Goal: Task Accomplishment & Management: Use online tool/utility

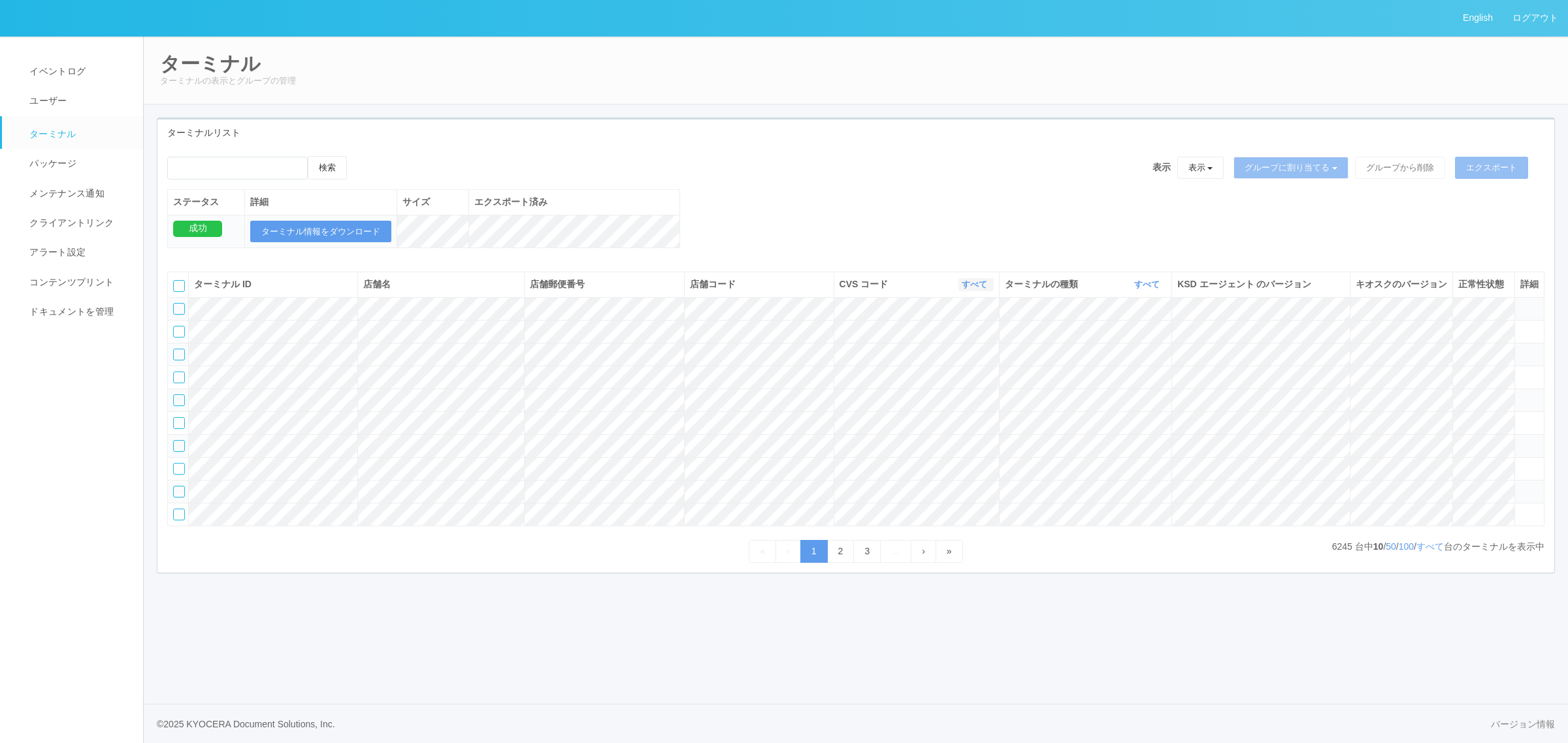
drag, startPoint x: 982, startPoint y: 298, endPoint x: 978, endPoint y: 310, distance: 12.6
click at [987, 290] on icon "button" at bounding box center [989, 284] width 3 height 10
click at [274, 175] on input "emailSearch" at bounding box center [237, 168] width 140 height 23
paste input "のぞみ野店"
drag, startPoint x: 183, startPoint y: 165, endPoint x: 168, endPoint y: 182, distance: 22.7
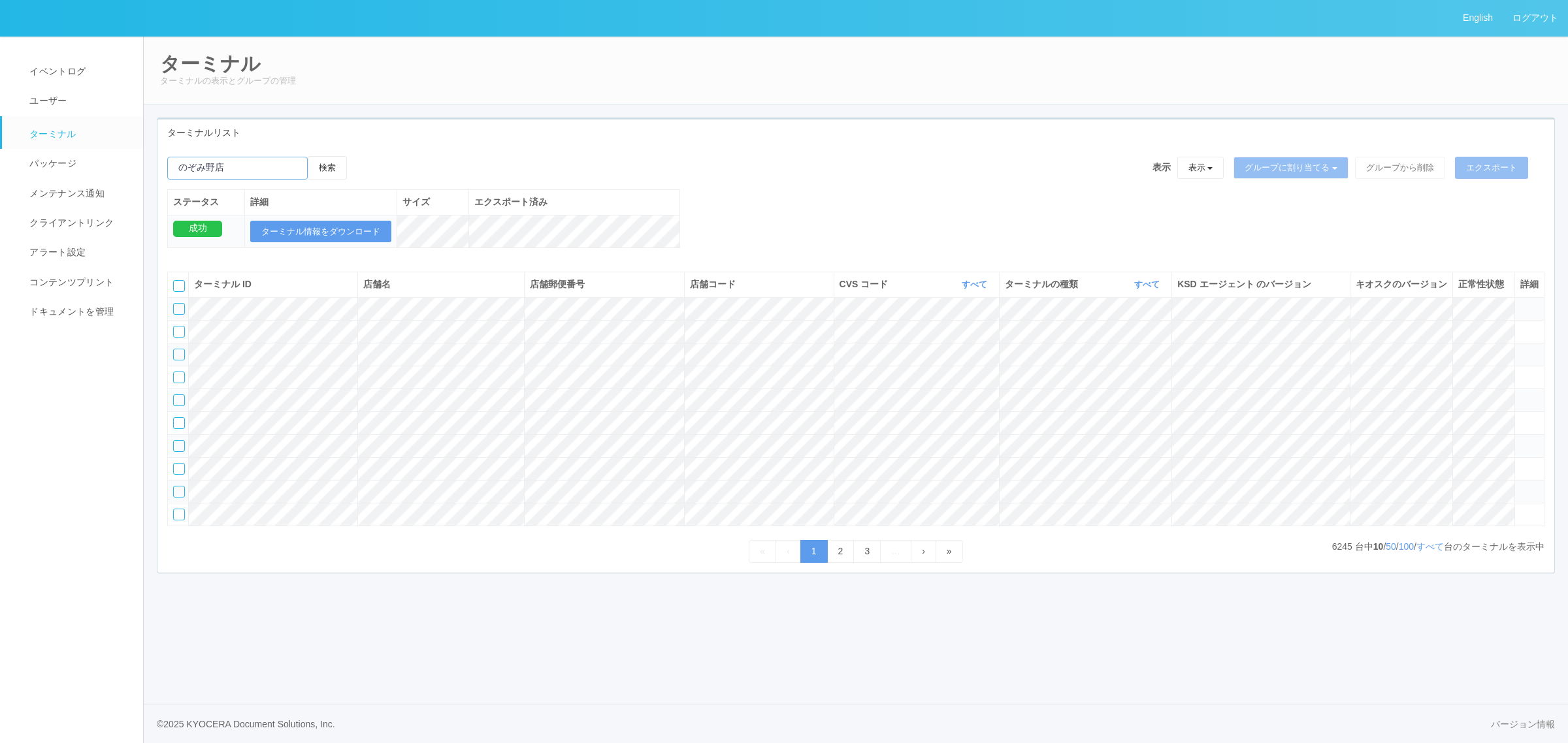
click at [183, 166] on input "emailSearch" at bounding box center [237, 168] width 140 height 23
click at [345, 168] on button "検索" at bounding box center [327, 168] width 39 height 24
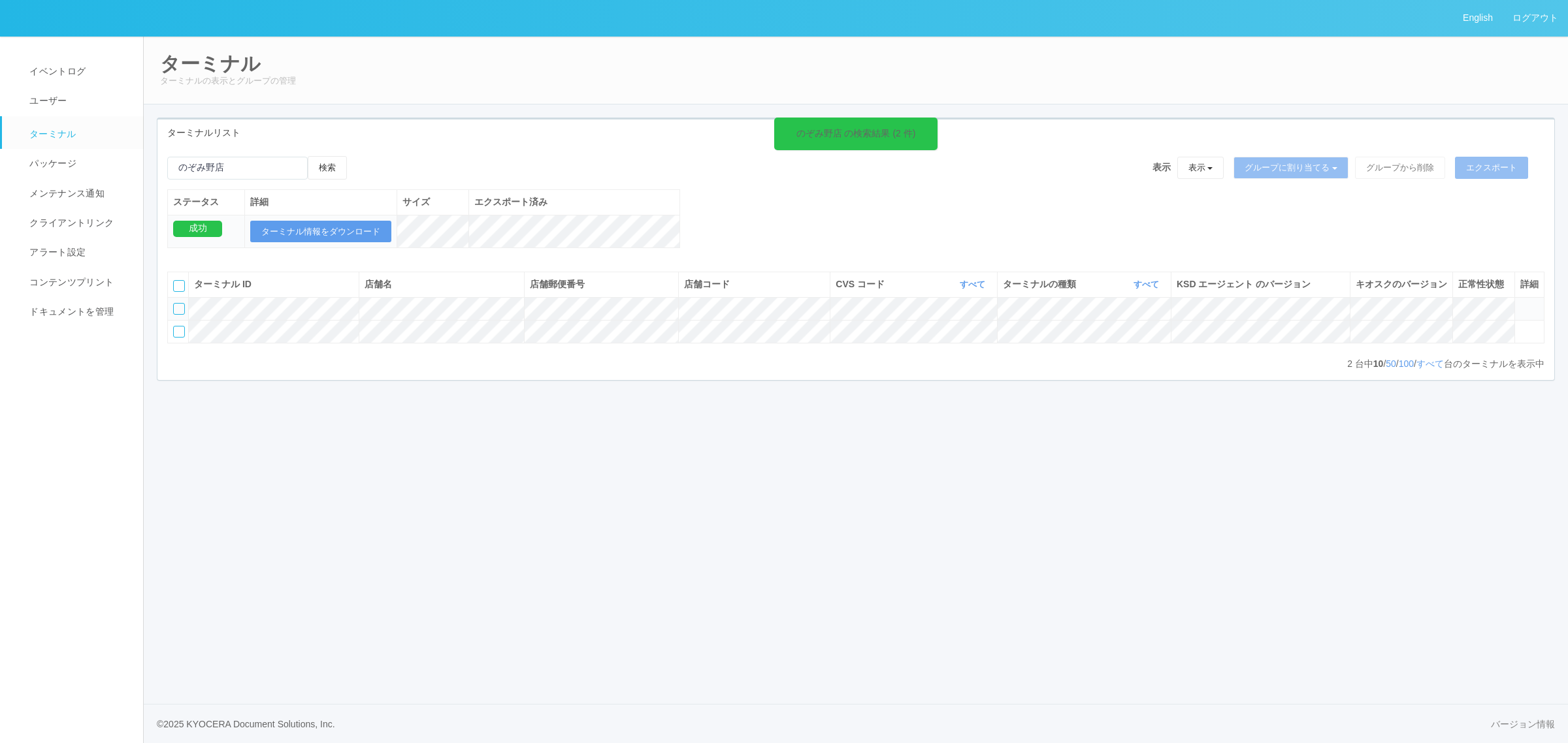
click at [1520, 303] on icon at bounding box center [1520, 303] width 0 height 0
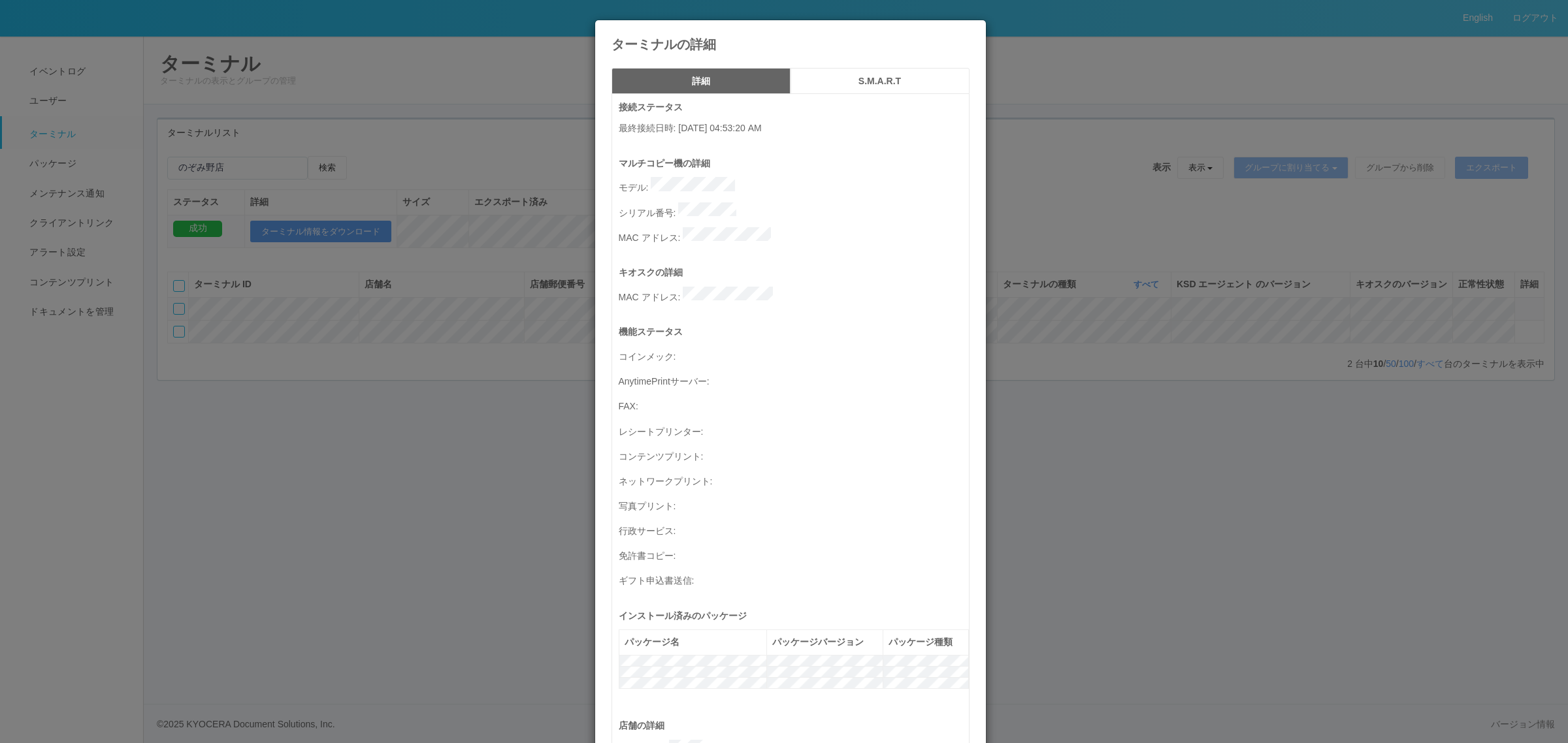
click at [443, 305] on div "ターミナルの詳細 詳細 S.M.A.R.T 接続ステータス 最終接続日時 : 10/06/2025 04:53:20 AM マルチコピー機の詳細 モデル : …" at bounding box center [784, 372] width 1568 height 743
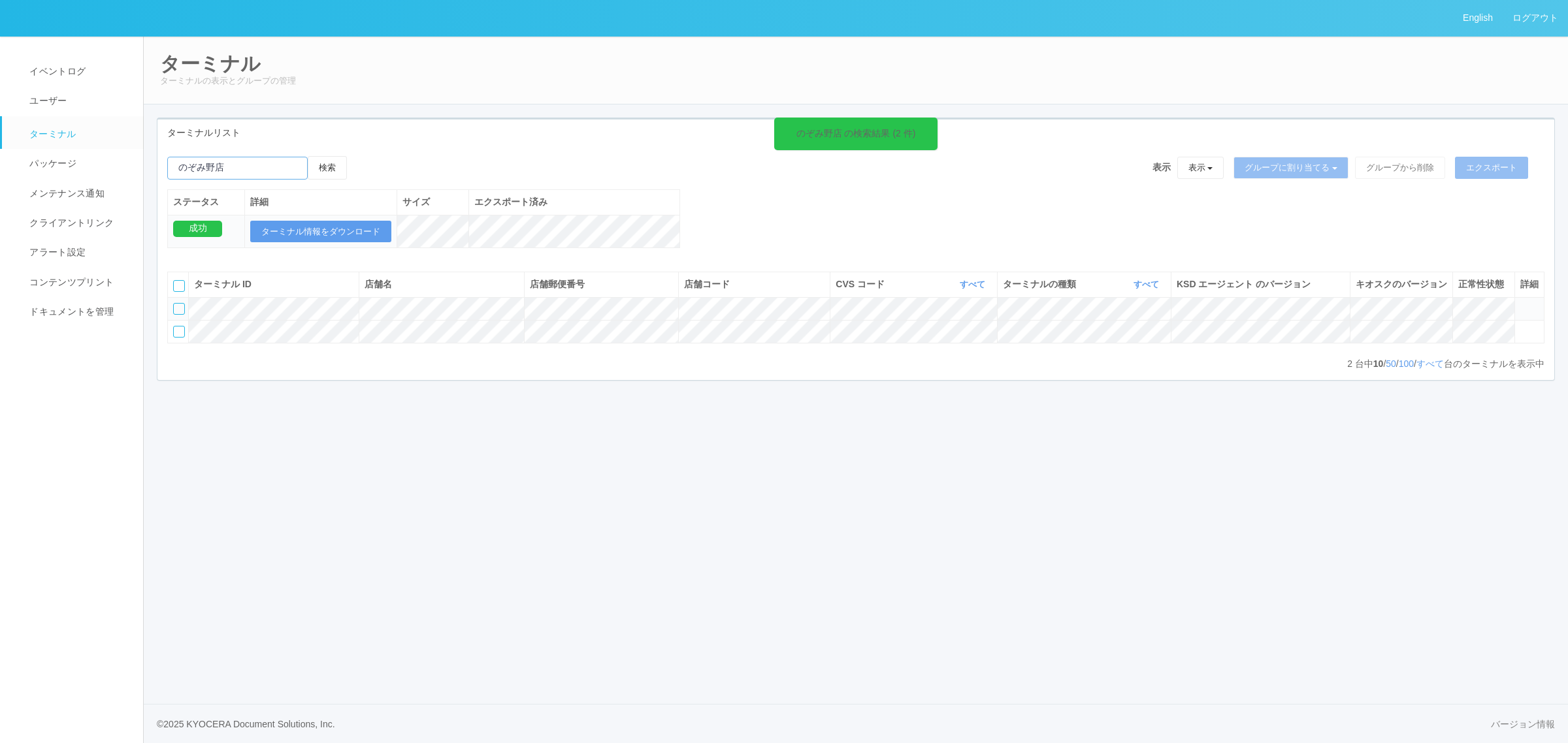
click at [253, 168] on input "emailSearch" at bounding box center [237, 168] width 140 height 23
paste input "のぞみ野店京セラドキュメントソリューションズジャパン デイリーヤマザキ大分上田尻店"
drag, startPoint x: 157, startPoint y: 167, endPoint x: -9, endPoint y: 166, distance: 166.0
click at [0, 166] on html "English ログアウト イベントログ ユーザー ターミナル パッケージ メンテナンス通知 クライアントリンク アラート設定 コンテンツプリント ドキュメン…" at bounding box center [784, 372] width 1568 height 743
paste input "emailSearch"
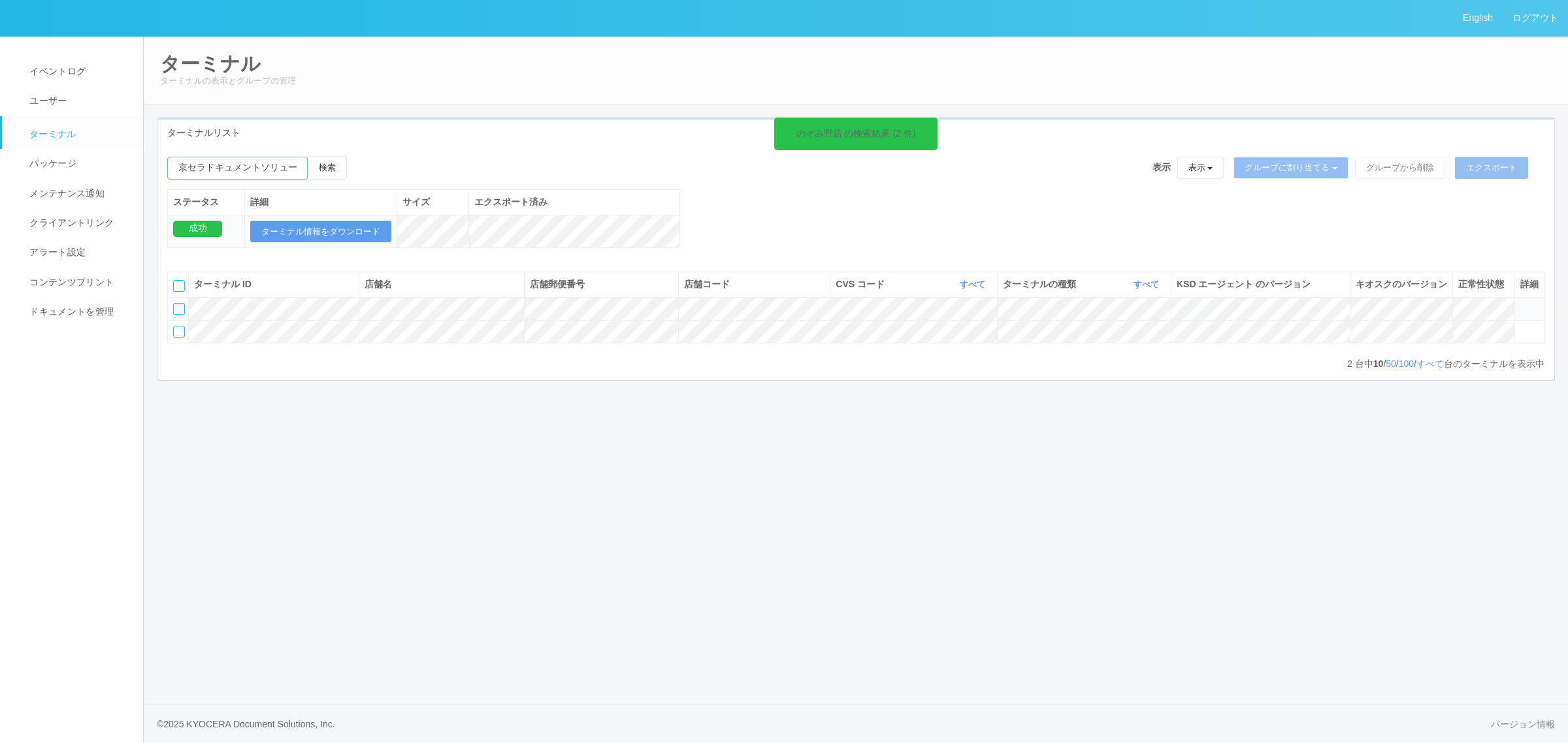
drag, startPoint x: 237, startPoint y: 167, endPoint x: -120, endPoint y: 177, distance: 357.1
click at [0, 177] on html "English ログアウト イベントログ ユーザー ターミナル パッケージ メンテナンス通知 クライアントリンク アラート設定 コンテンツプリント ドキュメン…" at bounding box center [784, 372] width 1568 height 743
type input "大分上田尻店"
click at [341, 159] on button "検索" at bounding box center [327, 168] width 39 height 24
click at [1536, 320] on td at bounding box center [1529, 308] width 30 height 23
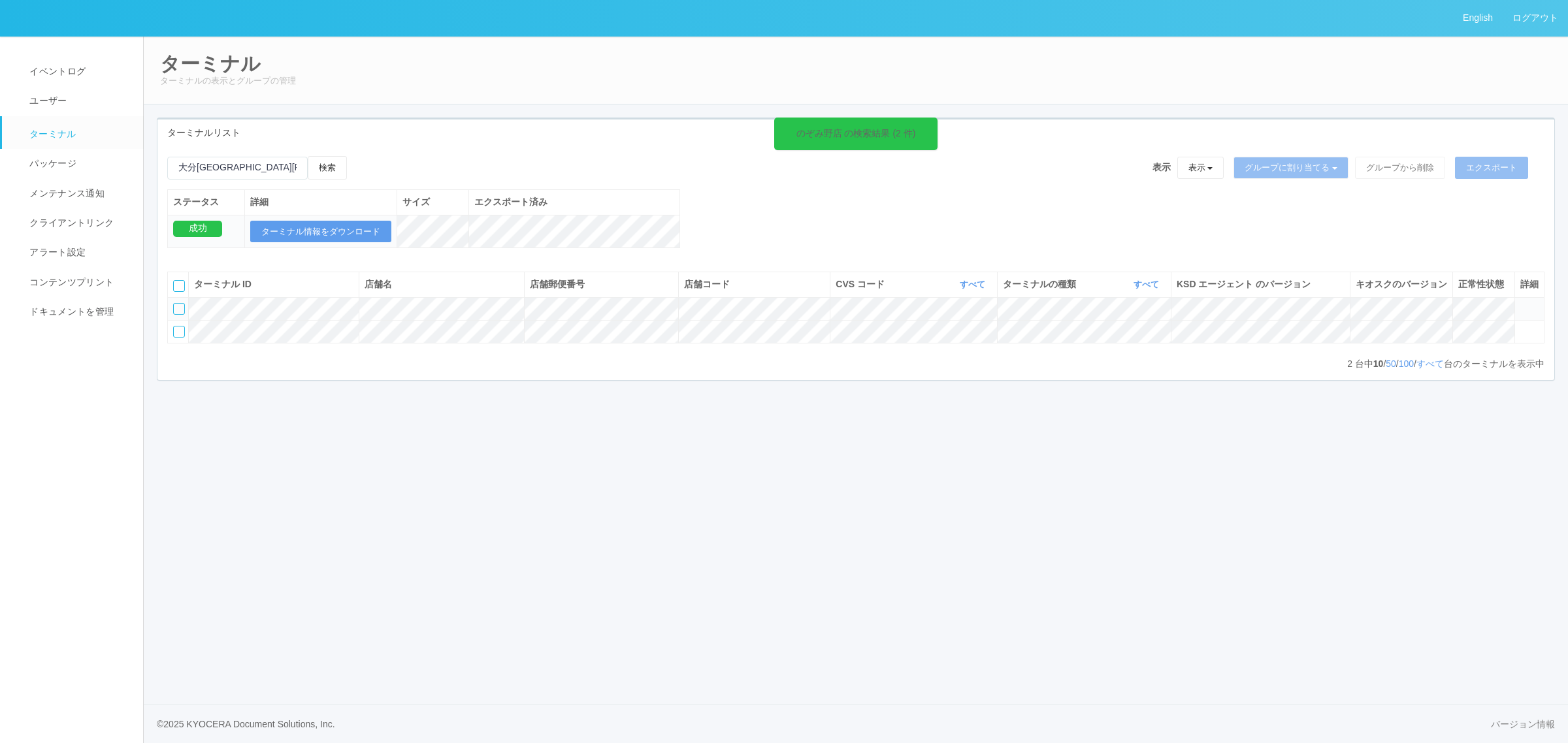
click at [1520, 303] on icon at bounding box center [1520, 303] width 0 height 0
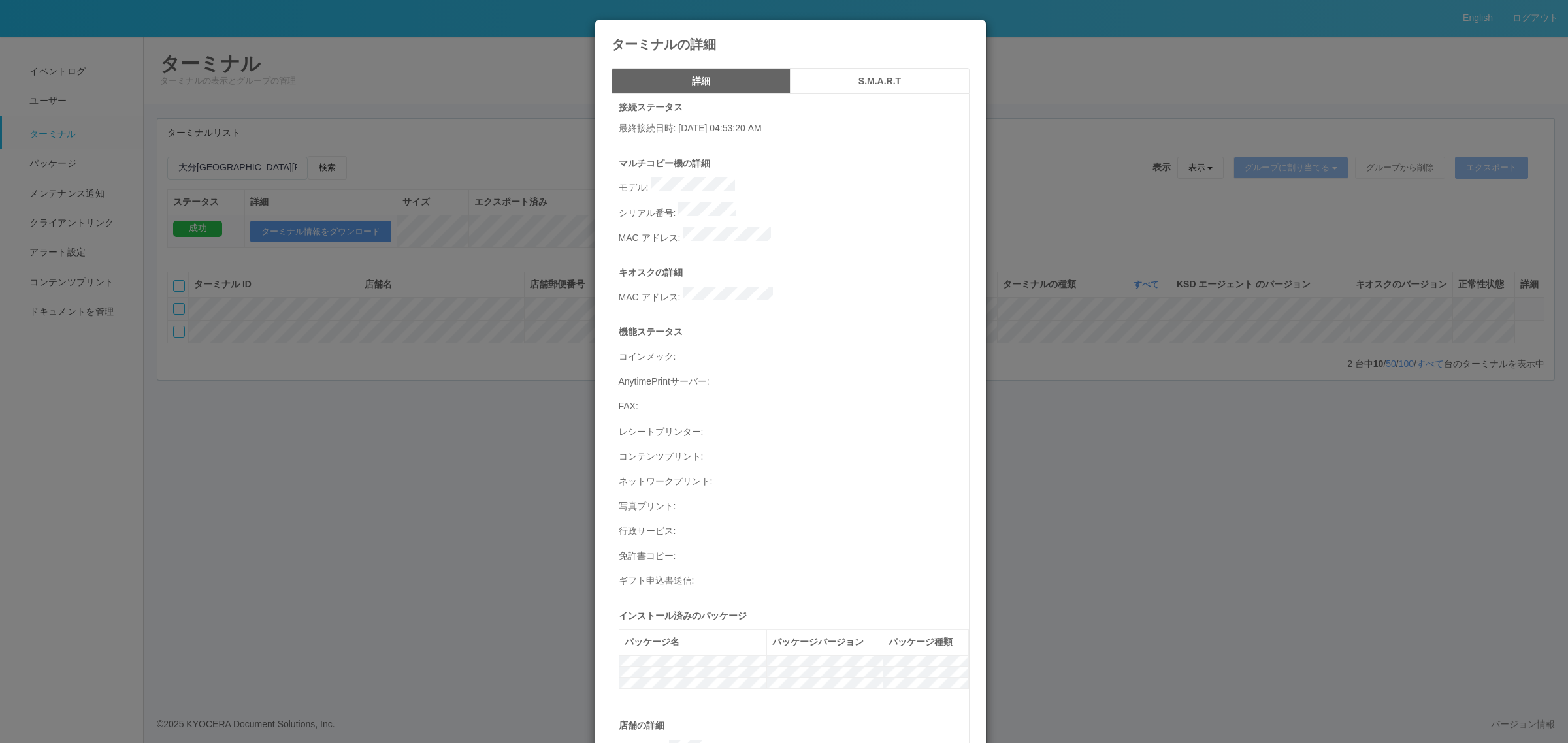
scroll to position [428, 0]
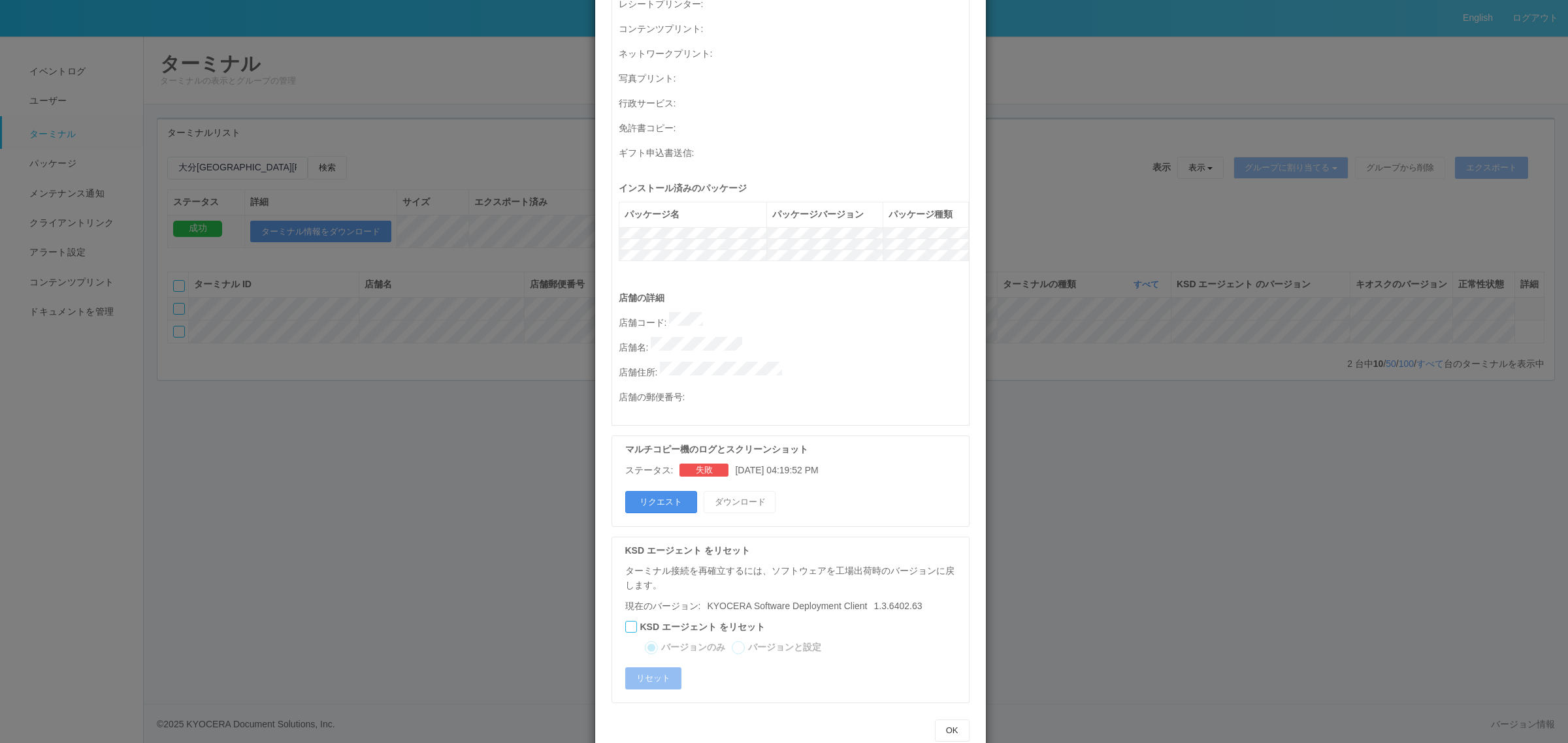
click at [639, 491] on button "リクエスト" at bounding box center [661, 502] width 72 height 22
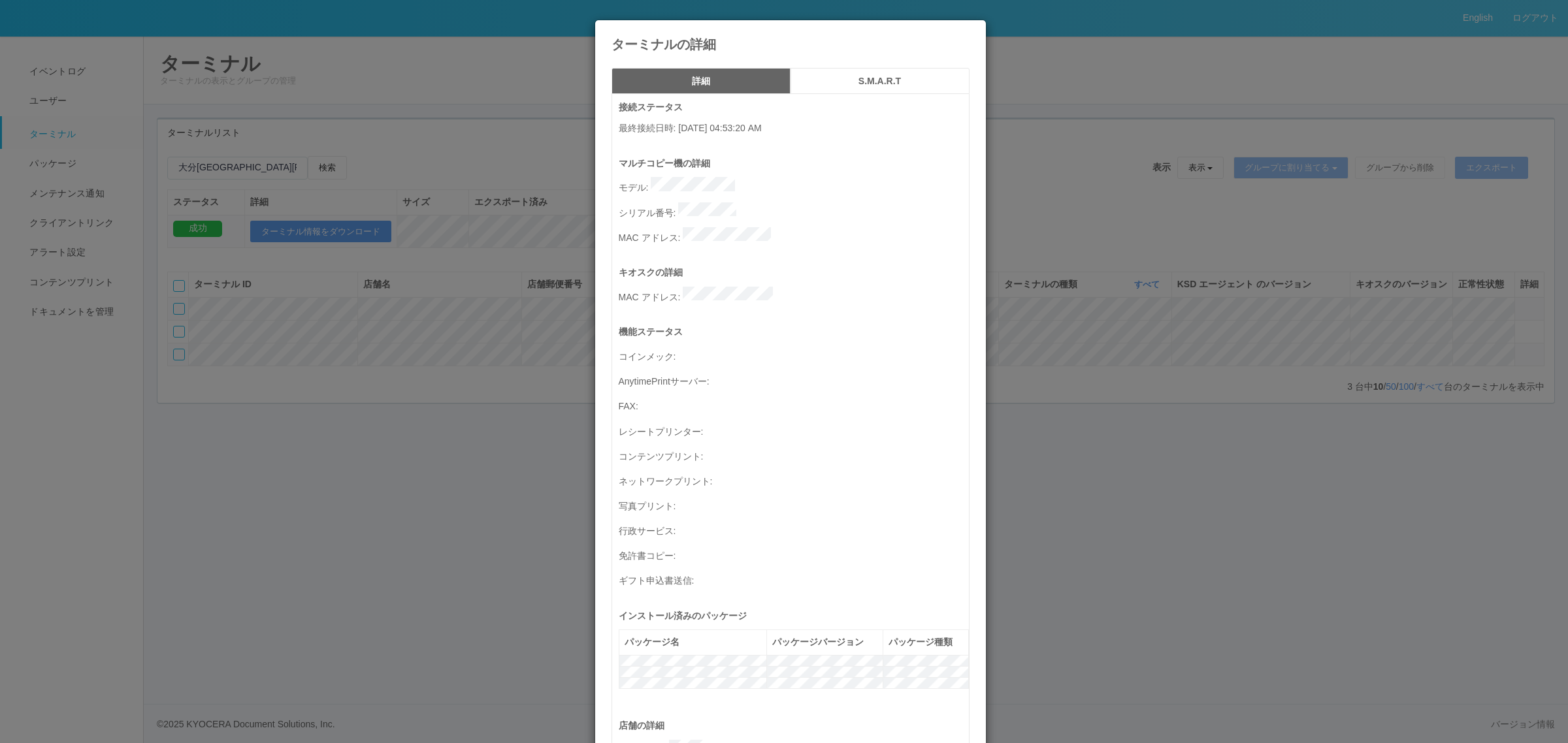
click at [446, 491] on div "ターミナルの詳細 詳細 S.M.A.R.T 接続ステータス 最終接続日時 : 10/06/2025 04:53:20 AM マルチコピー機の詳細 モデル : …" at bounding box center [784, 372] width 1568 height 743
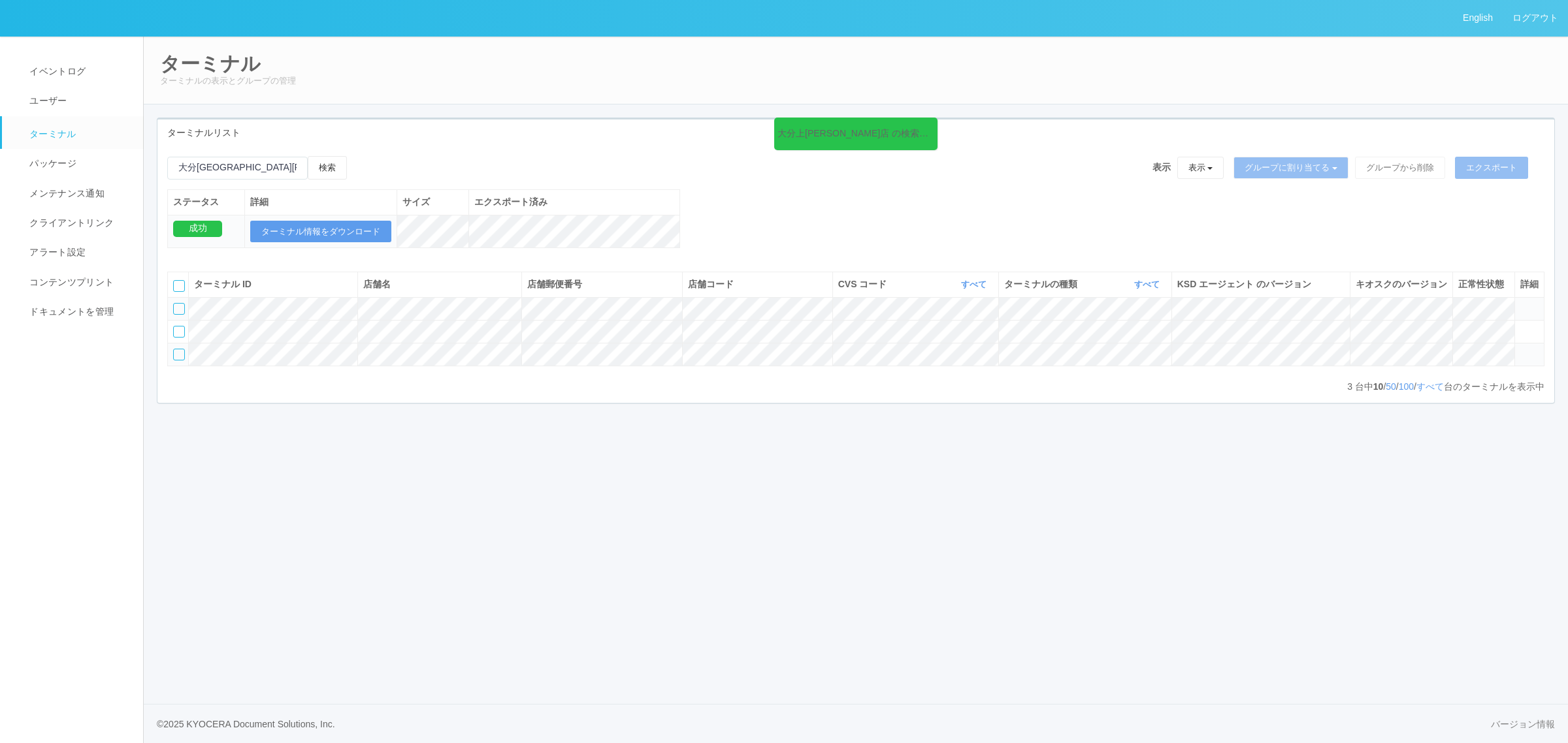
click at [1520, 349] on icon at bounding box center [1520, 349] width 0 height 0
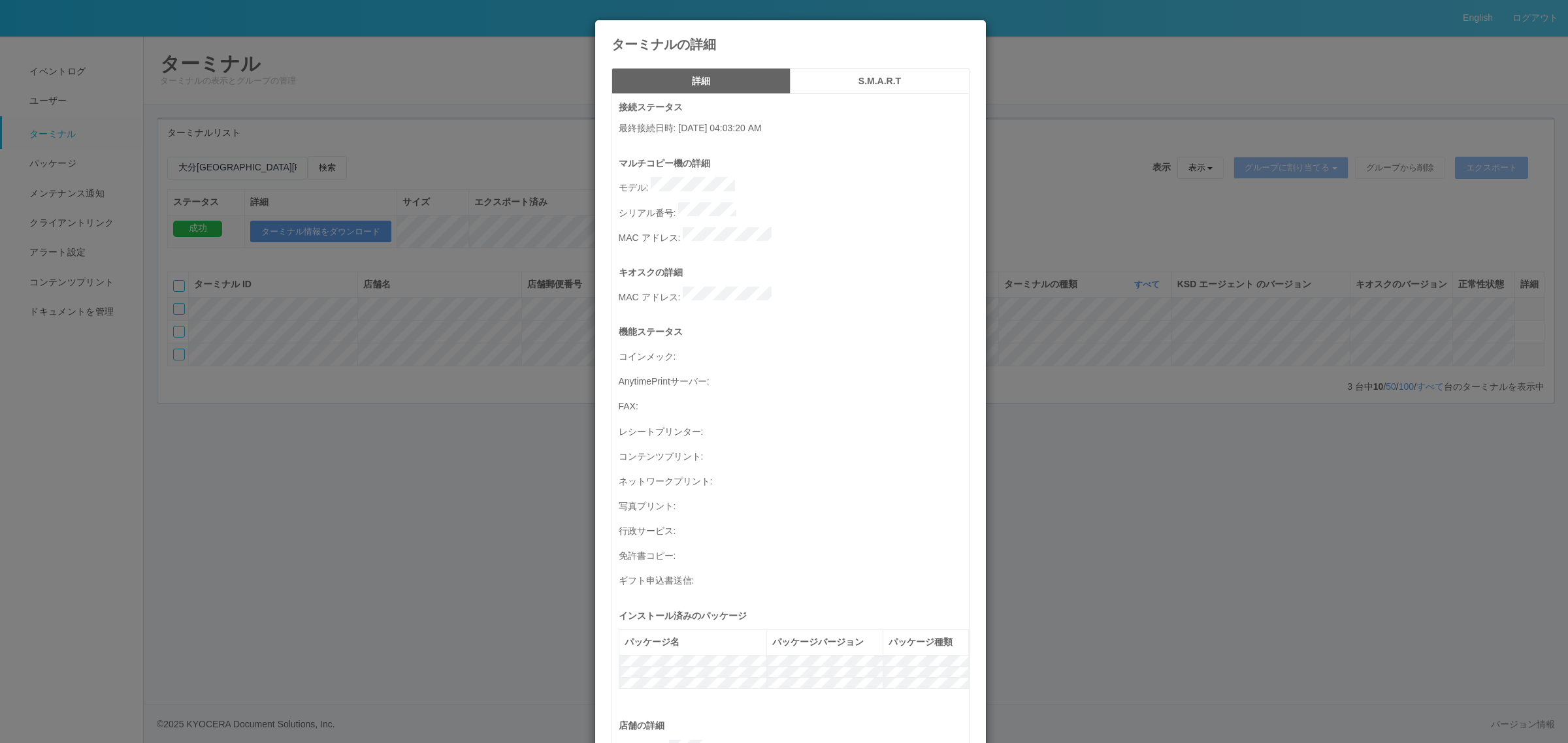
drag, startPoint x: 1248, startPoint y: 366, endPoint x: 1303, endPoint y: 369, distance: 55.1
click at [1250, 369] on div "ターミナルの詳細 詳細 S.M.A.R.T 接続ステータス 最終接続日時 : 10/06/2025 04:03:20 AM マルチコピー機の詳細 モデル : …" at bounding box center [784, 372] width 1568 height 743
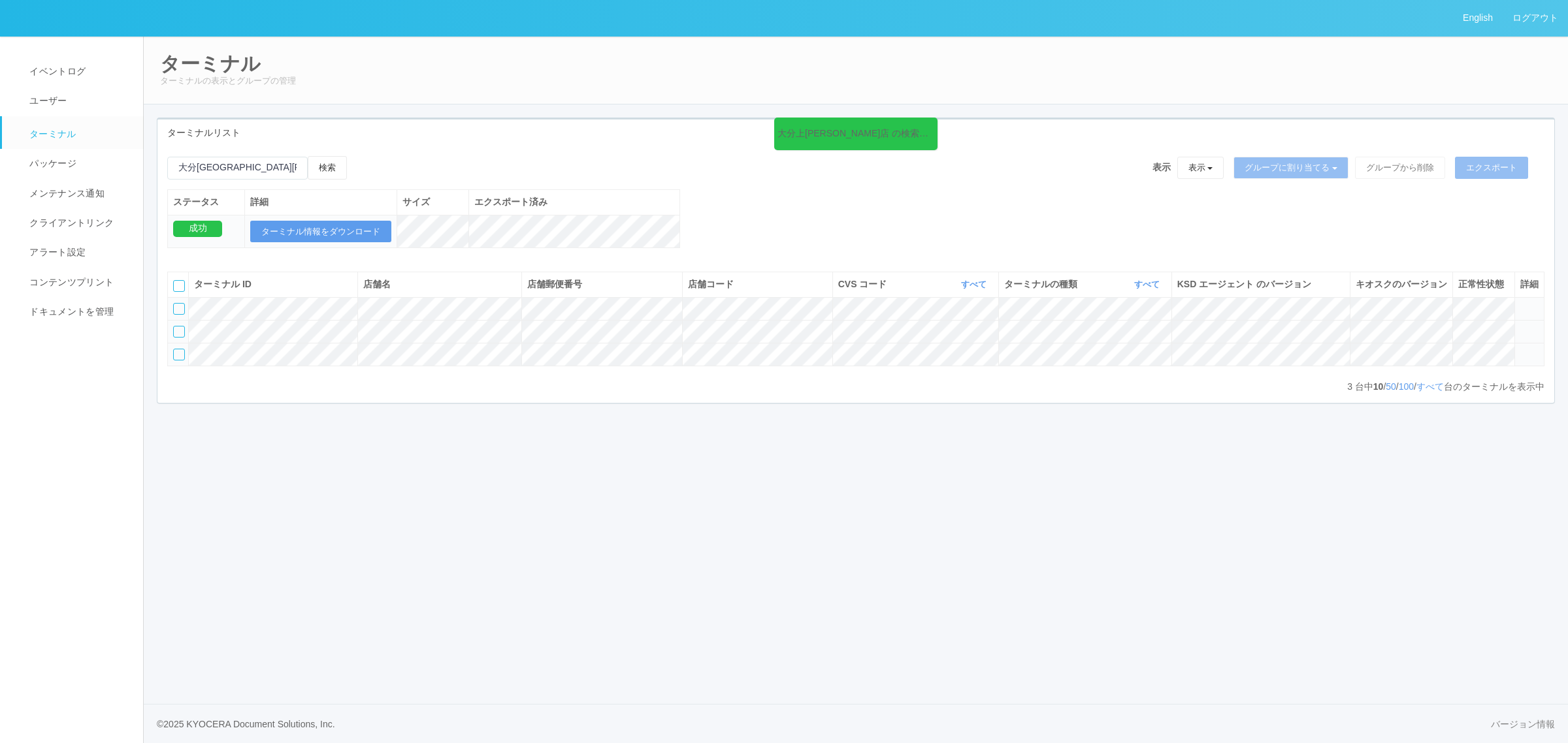
click at [1520, 326] on icon at bounding box center [1520, 326] width 0 height 0
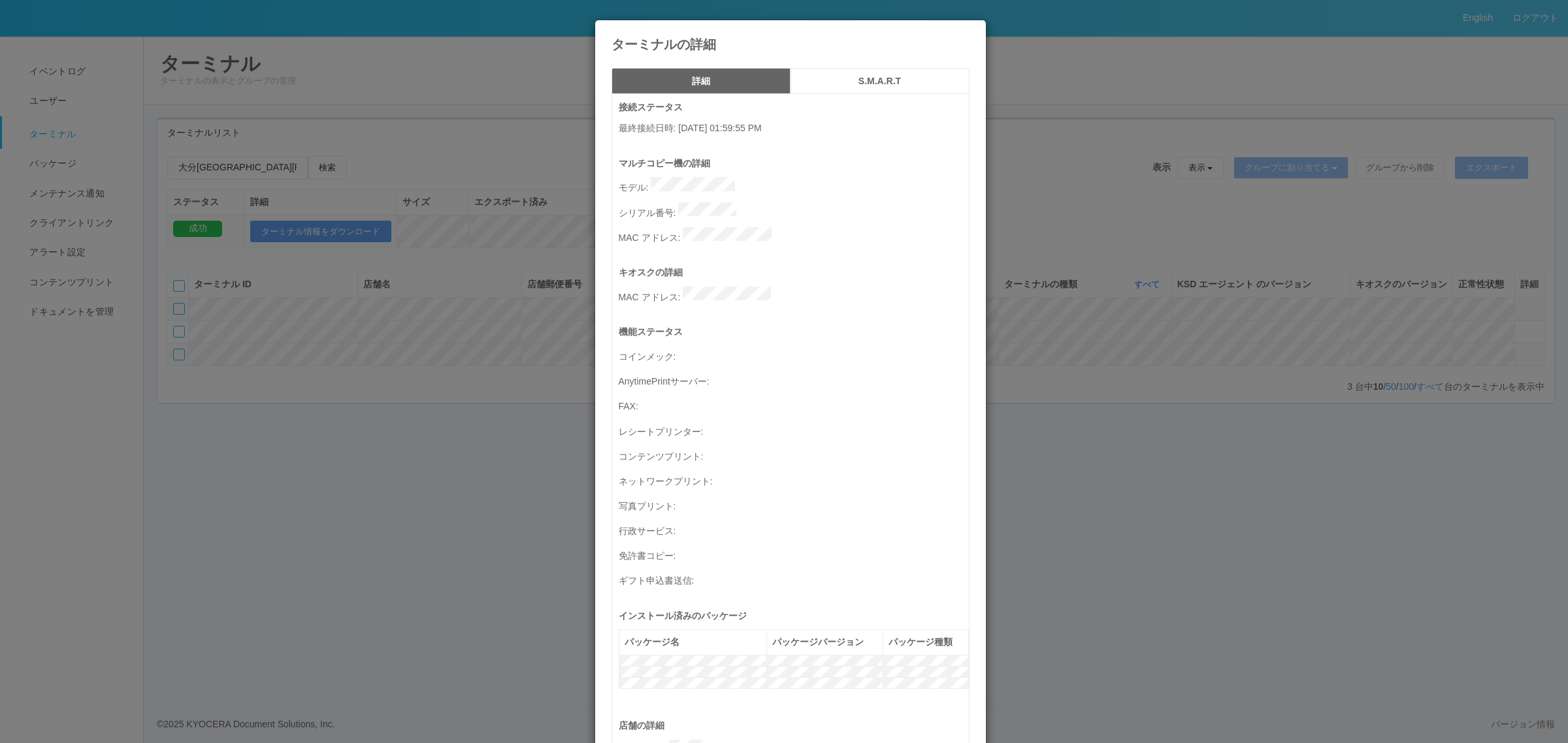
click at [1157, 324] on div "ターミナルの詳細 詳細 S.M.A.R.T 接続ステータス 最終接続日時 : 08/28/2025 01:59:55 PM マルチコピー機の詳細 モデル : …" at bounding box center [784, 372] width 1568 height 743
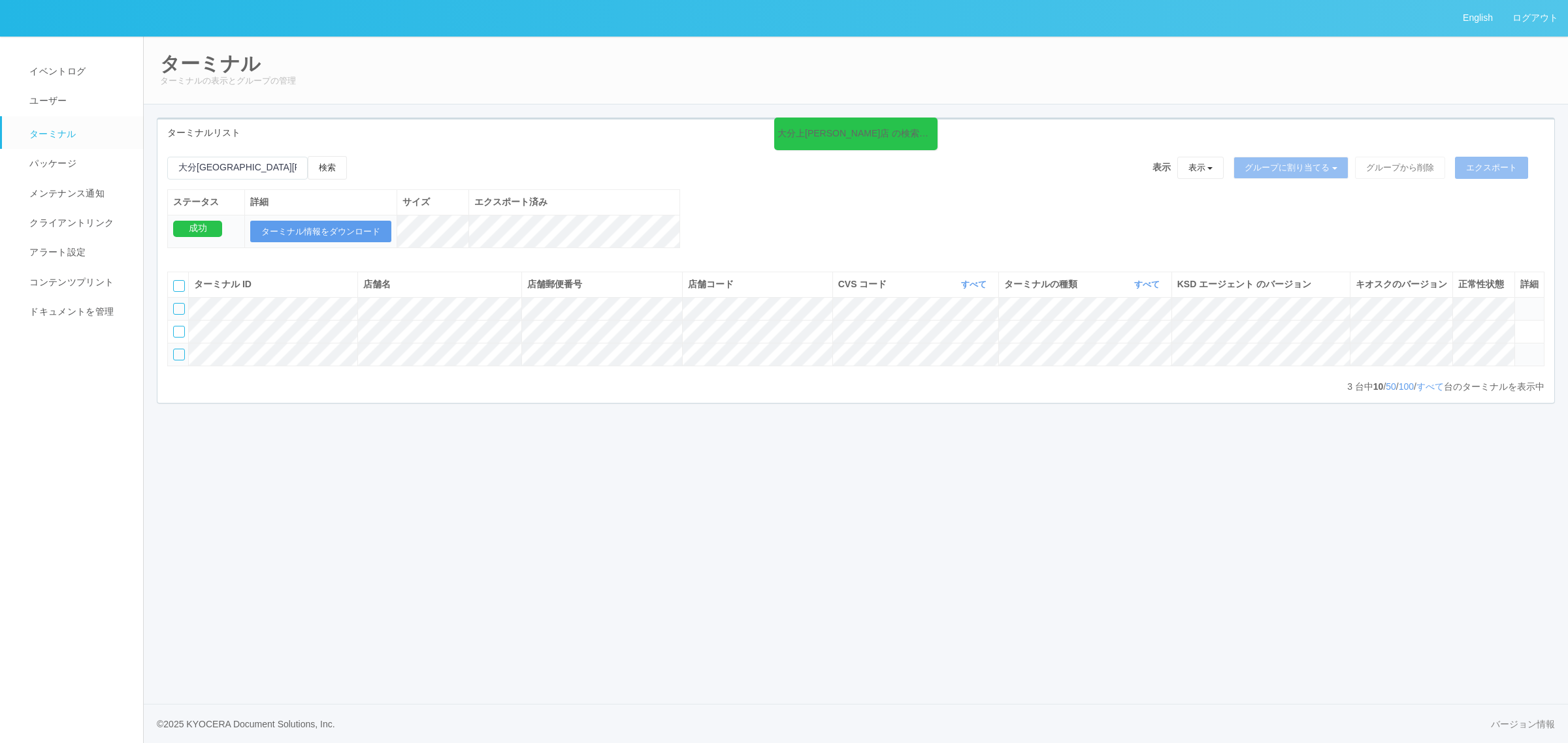
click at [1520, 349] on icon at bounding box center [1520, 349] width 0 height 0
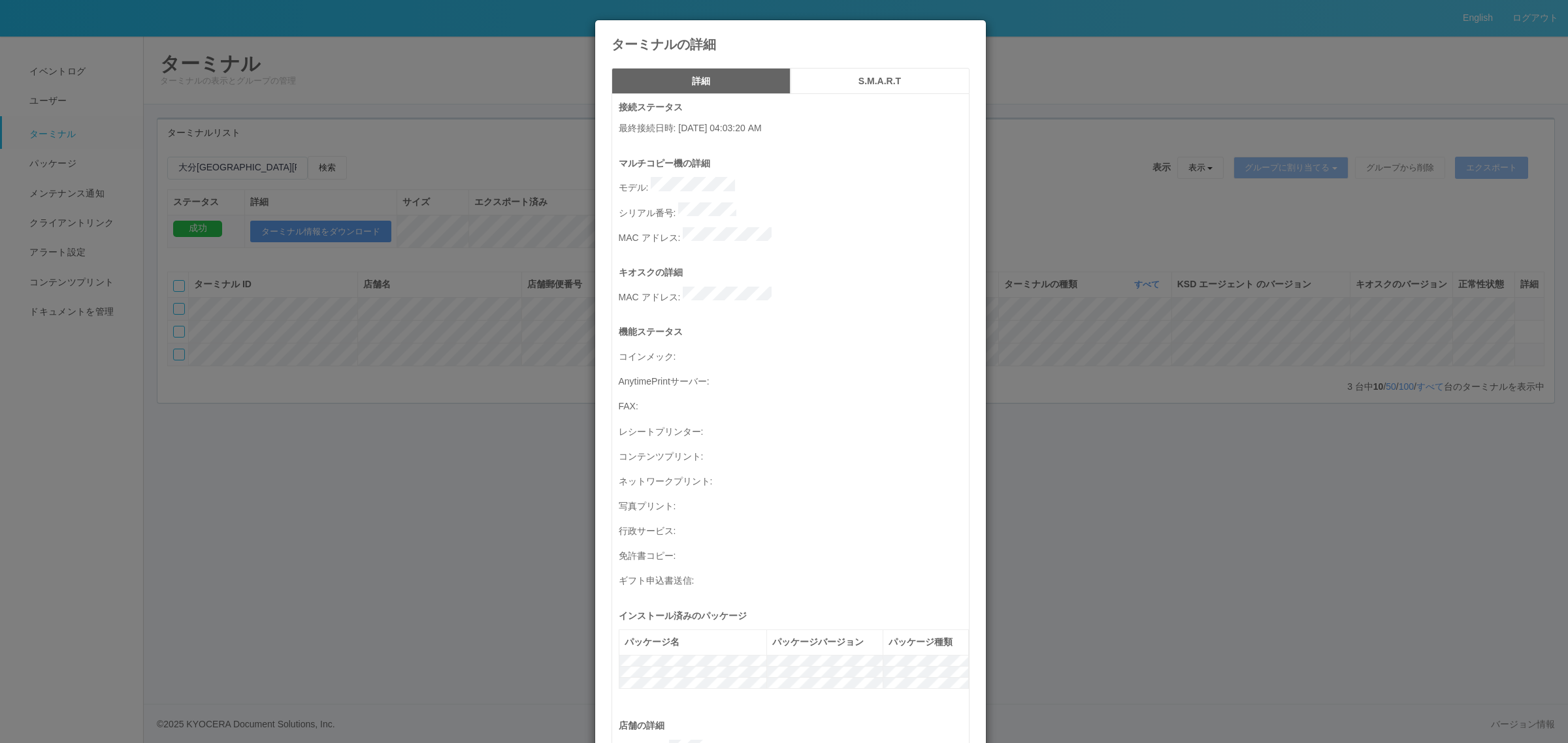
scroll to position [428, 0]
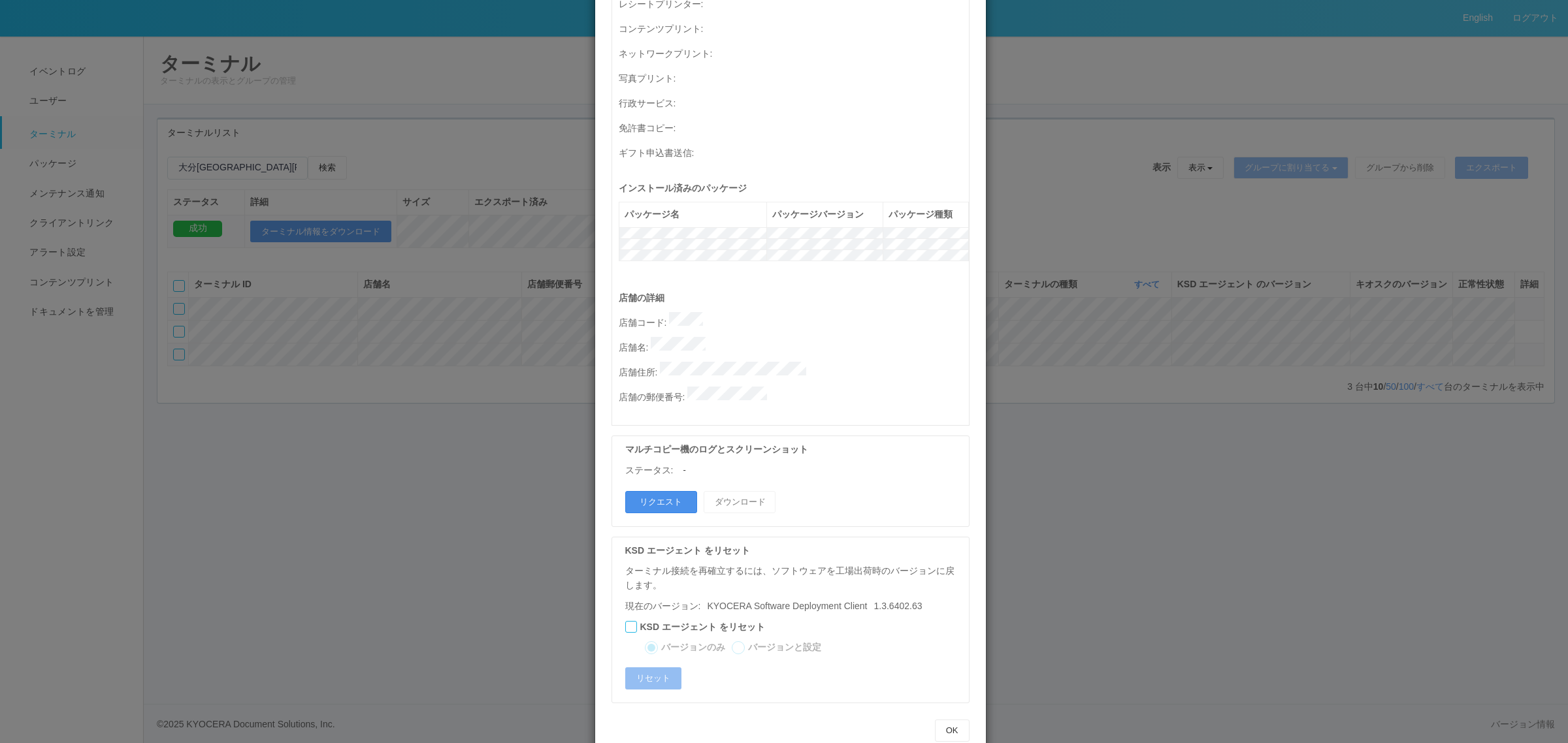
click at [662, 491] on button "リクエスト" at bounding box center [661, 502] width 72 height 22
click at [1199, 428] on div "ターミナルの詳細 詳細 S.M.A.R.T 接続ステータス 最終接続日時 : 10/06/2025 04:03:20 AM マルチコピー機の詳細 モデル : …" at bounding box center [784, 372] width 1568 height 743
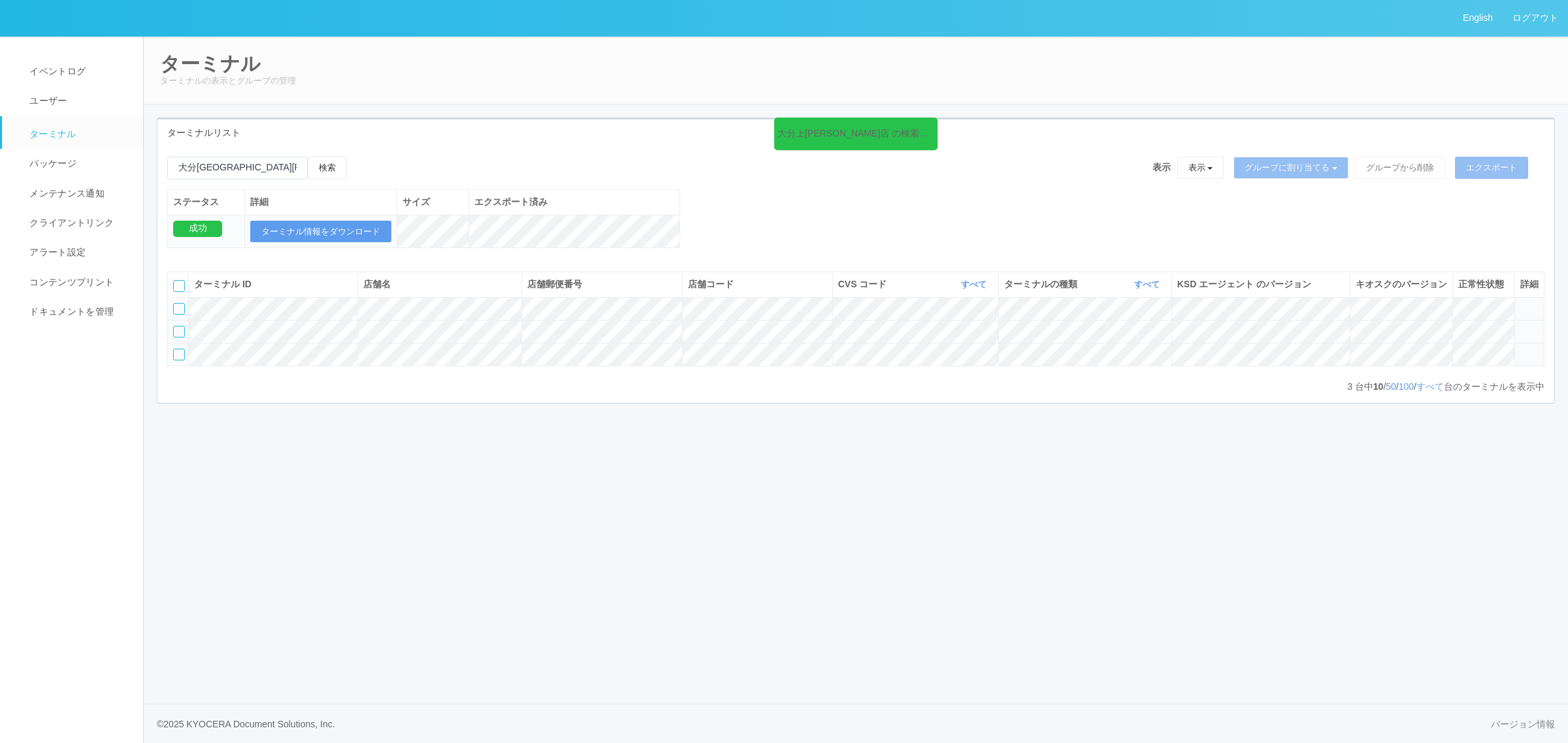
click at [1520, 326] on icon at bounding box center [1520, 326] width 0 height 0
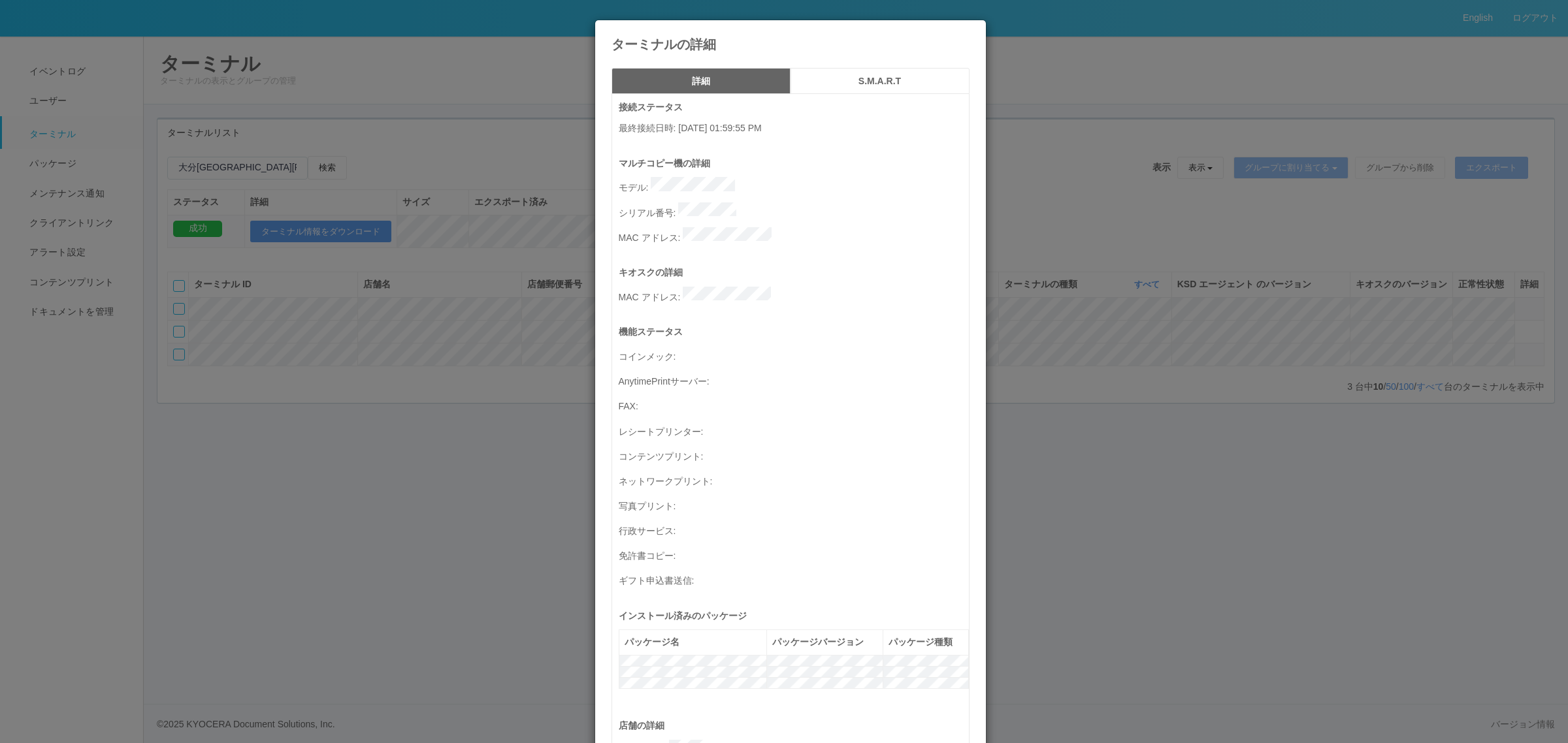
click at [302, 363] on div "ターミナルの詳細 詳細 S.M.A.R.T 接続ステータス 最終接続日時 : 08/28/2025 01:59:55 PM マルチコピー機の詳細 モデル : …" at bounding box center [784, 372] width 1568 height 743
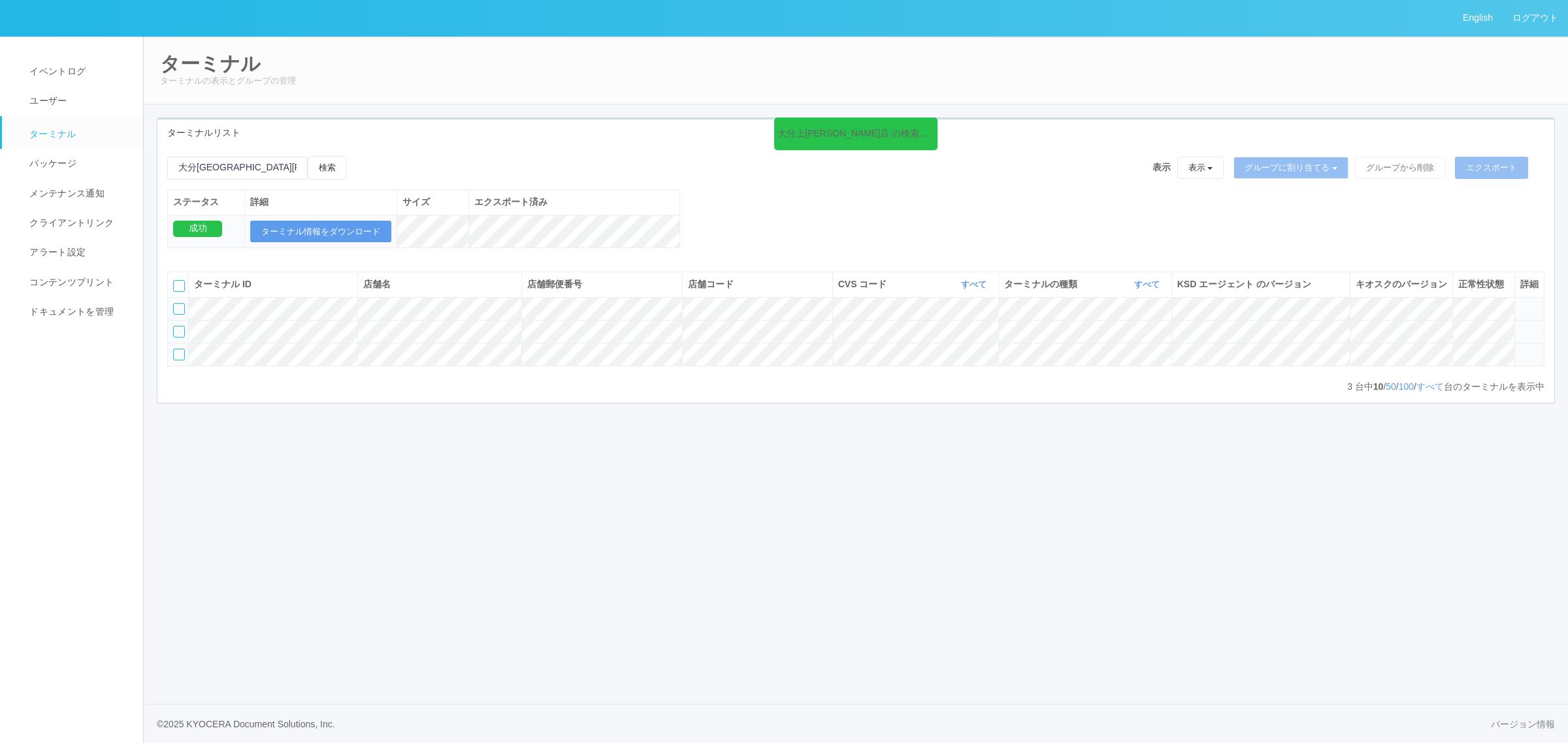
click at [174, 338] on div at bounding box center [179, 332] width 12 height 12
click at [1263, 165] on button "グループに割り当てる" at bounding box center [1291, 168] width 115 height 22
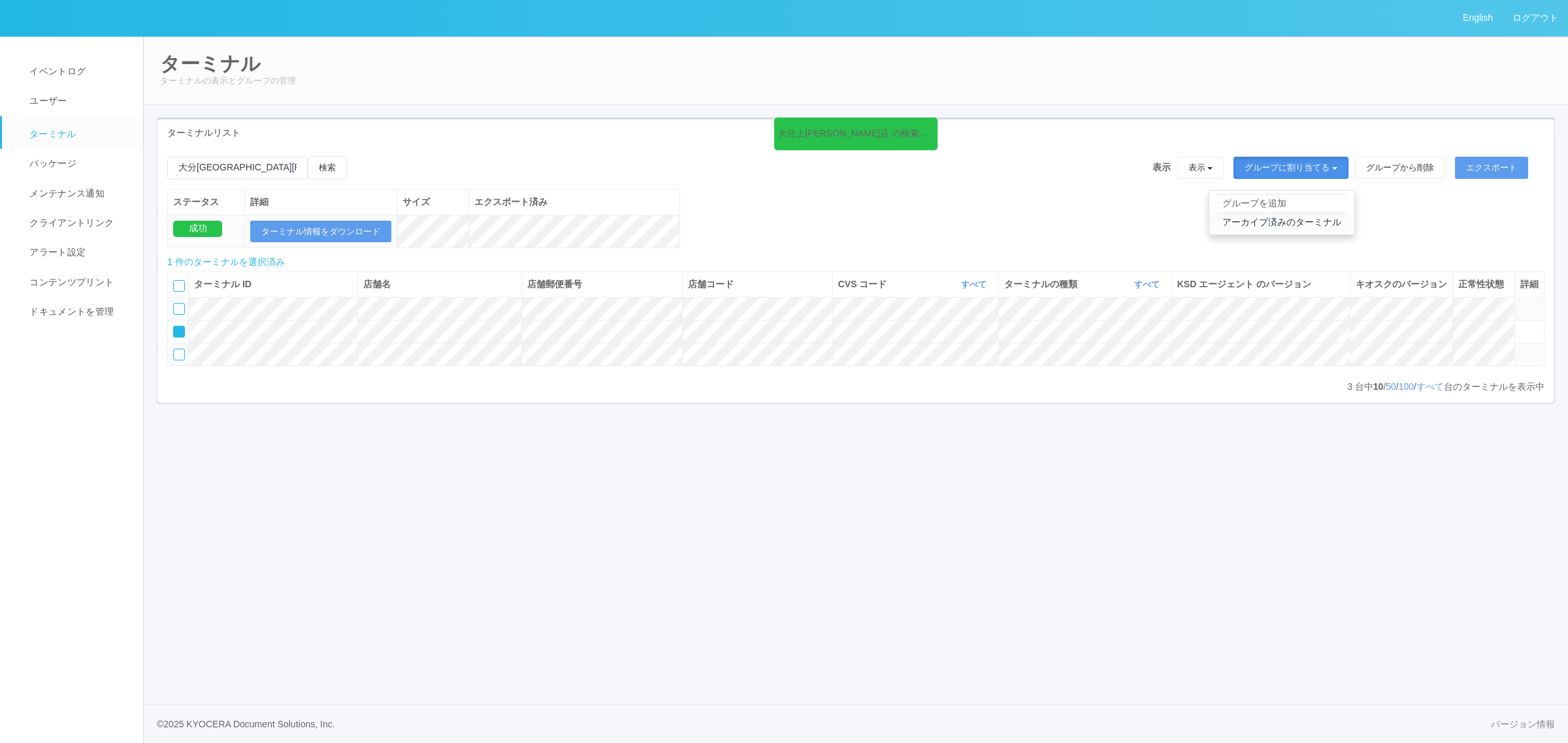
click at [1274, 222] on link "アーカイブ済みのターミナル" at bounding box center [1282, 222] width 145 height 18
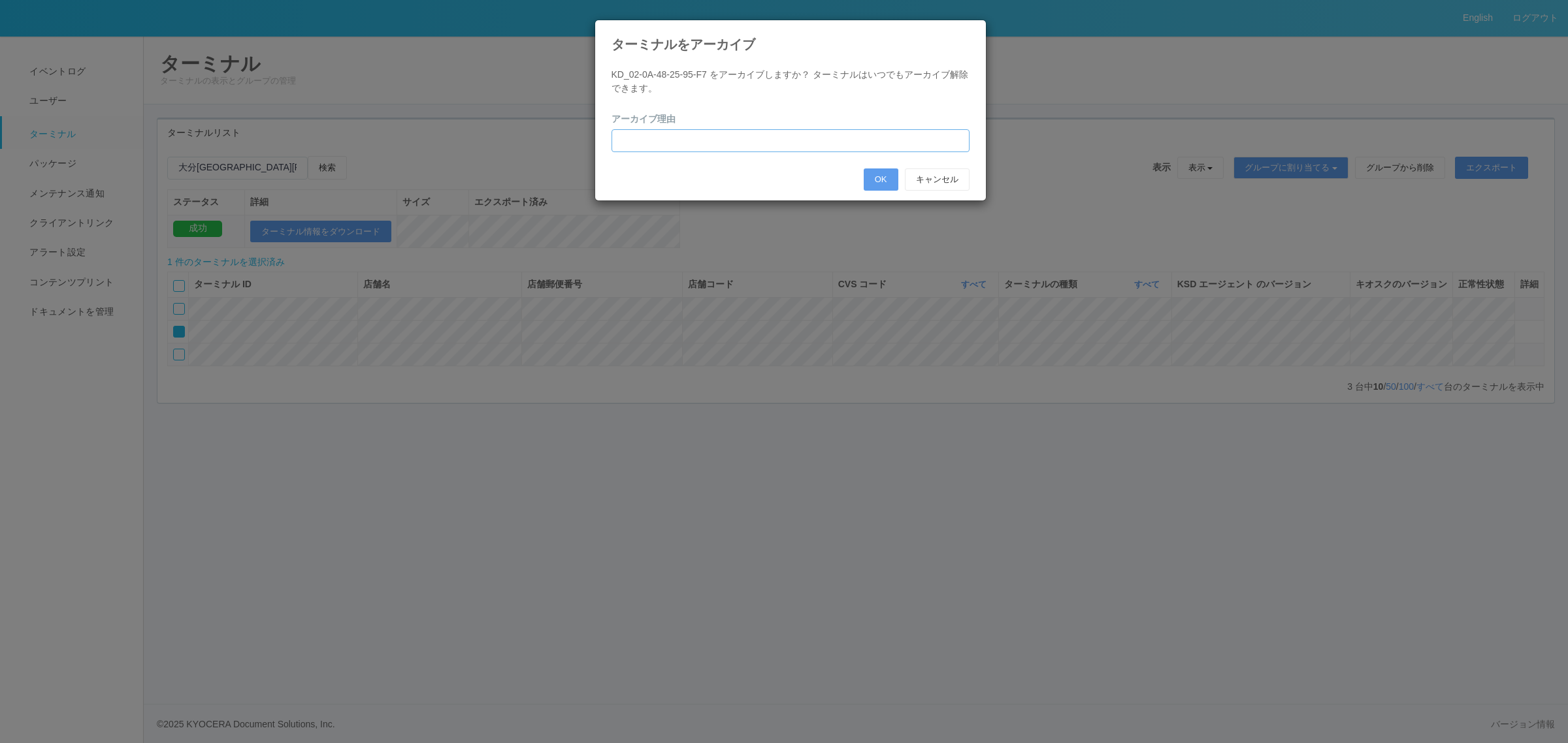
drag, startPoint x: 766, startPoint y: 147, endPoint x: 746, endPoint y: 152, distance: 20.6
click at [765, 148] on input "text" at bounding box center [791, 140] width 358 height 23
type input "PC交換のため"
click at [870, 177] on button "OK" at bounding box center [881, 179] width 35 height 22
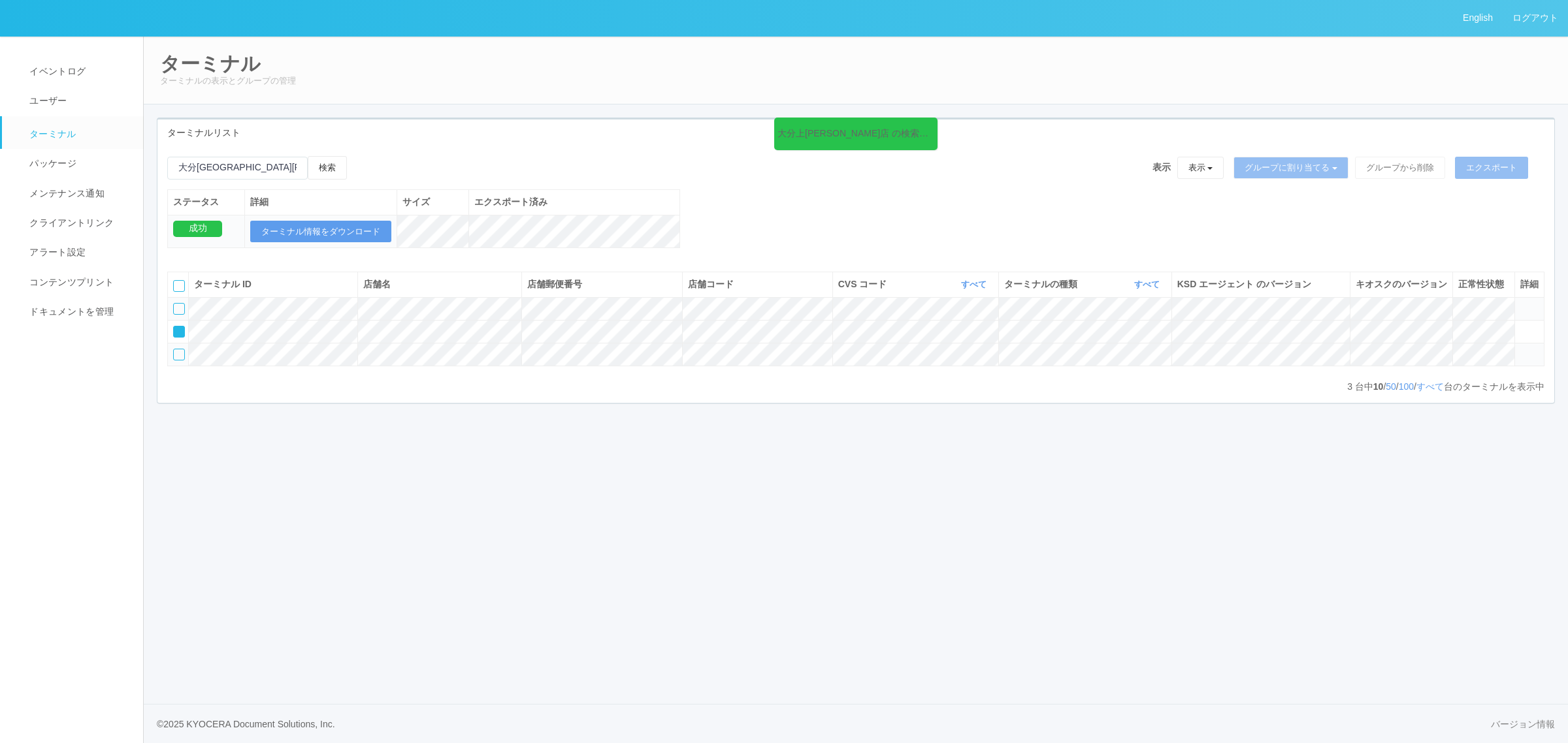
click at [773, 210] on div "大分上田尻店 の検索結果 (3 件) 検索 表示 表示 すべてのターミナル 未割り当てのターミナル グループを追加 グループ名を編集 アーカイブ済みのターミナ…" at bounding box center [856, 208] width 1397 height 106
click at [1520, 349] on icon at bounding box center [1520, 349] width 0 height 0
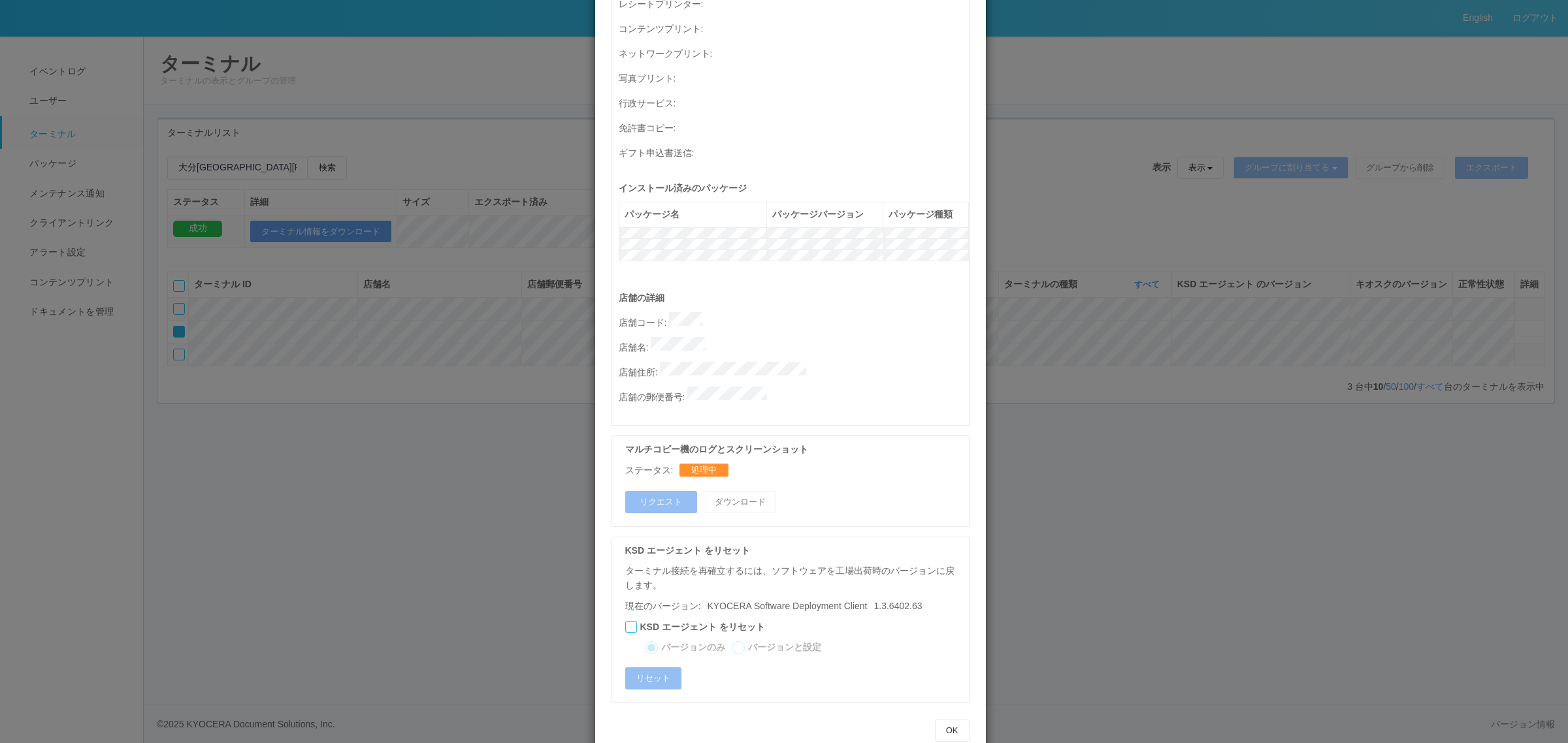
drag, startPoint x: 1221, startPoint y: 517, endPoint x: 1191, endPoint y: 493, distance: 38.4
click at [1222, 516] on div "ターミナルの詳細 詳細 S.M.A.R.T 接続ステータス 最終接続日時 : 10/06/2025 04:03:20 AM マルチコピー機の詳細 モデル : …" at bounding box center [784, 372] width 1568 height 743
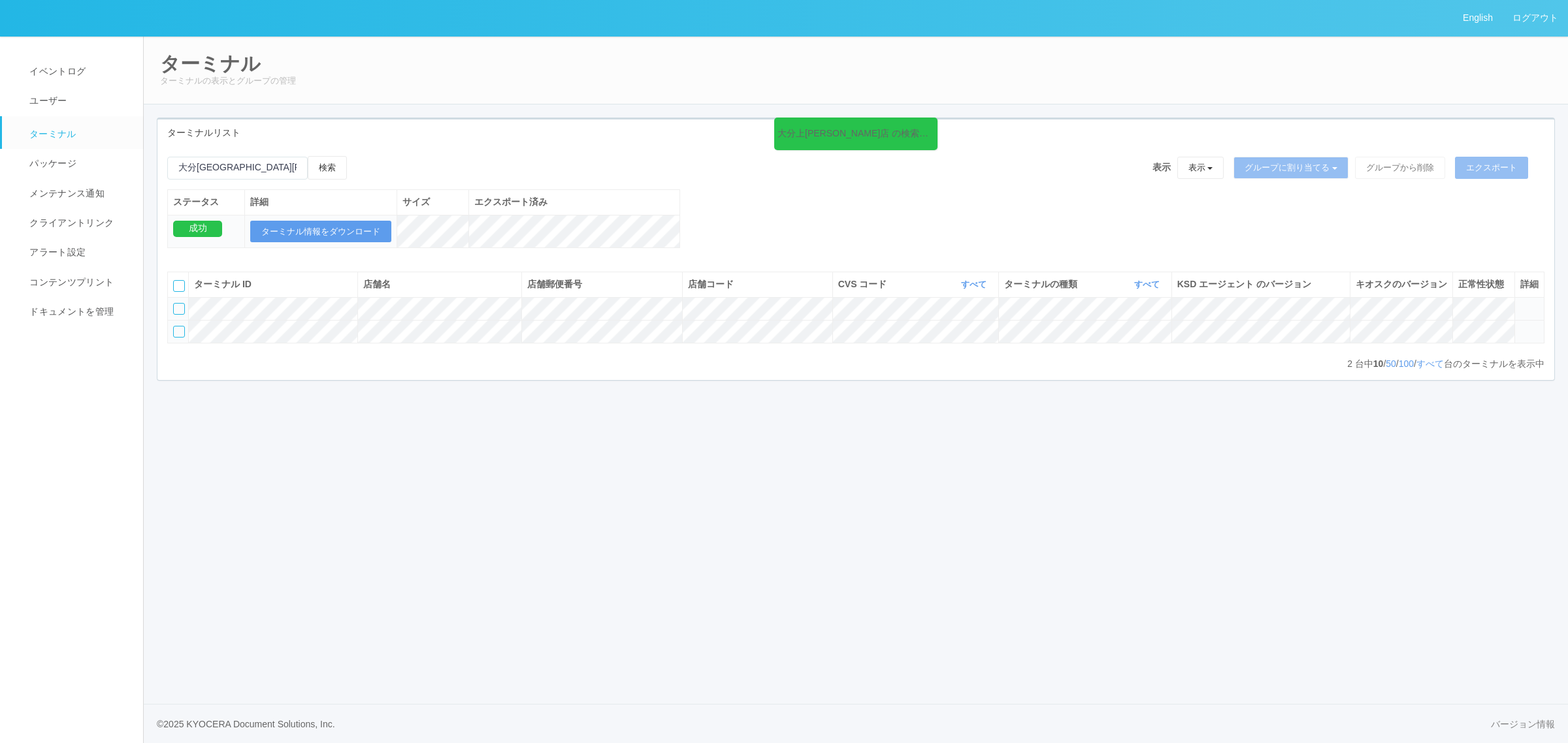
click at [1525, 343] on td at bounding box center [1529, 331] width 30 height 23
click at [1520, 326] on icon at bounding box center [1520, 326] width 0 height 0
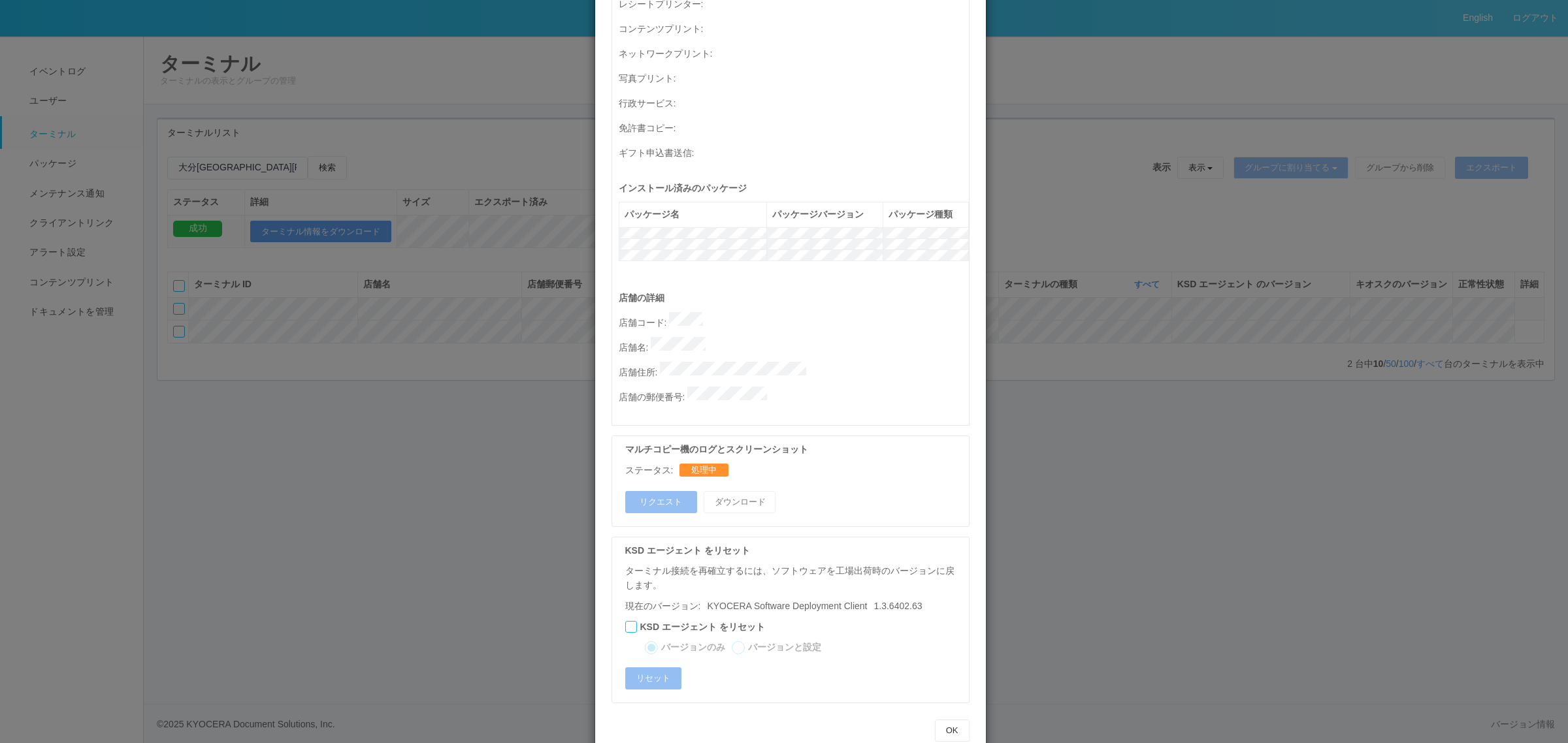
click at [1173, 470] on div "ターミナルの詳細 詳細 S.M.A.R.T 接続ステータス 最終接続日時 : 10/06/2025 04:03:20 AM マルチコピー機の詳細 モデル : …" at bounding box center [784, 372] width 1568 height 743
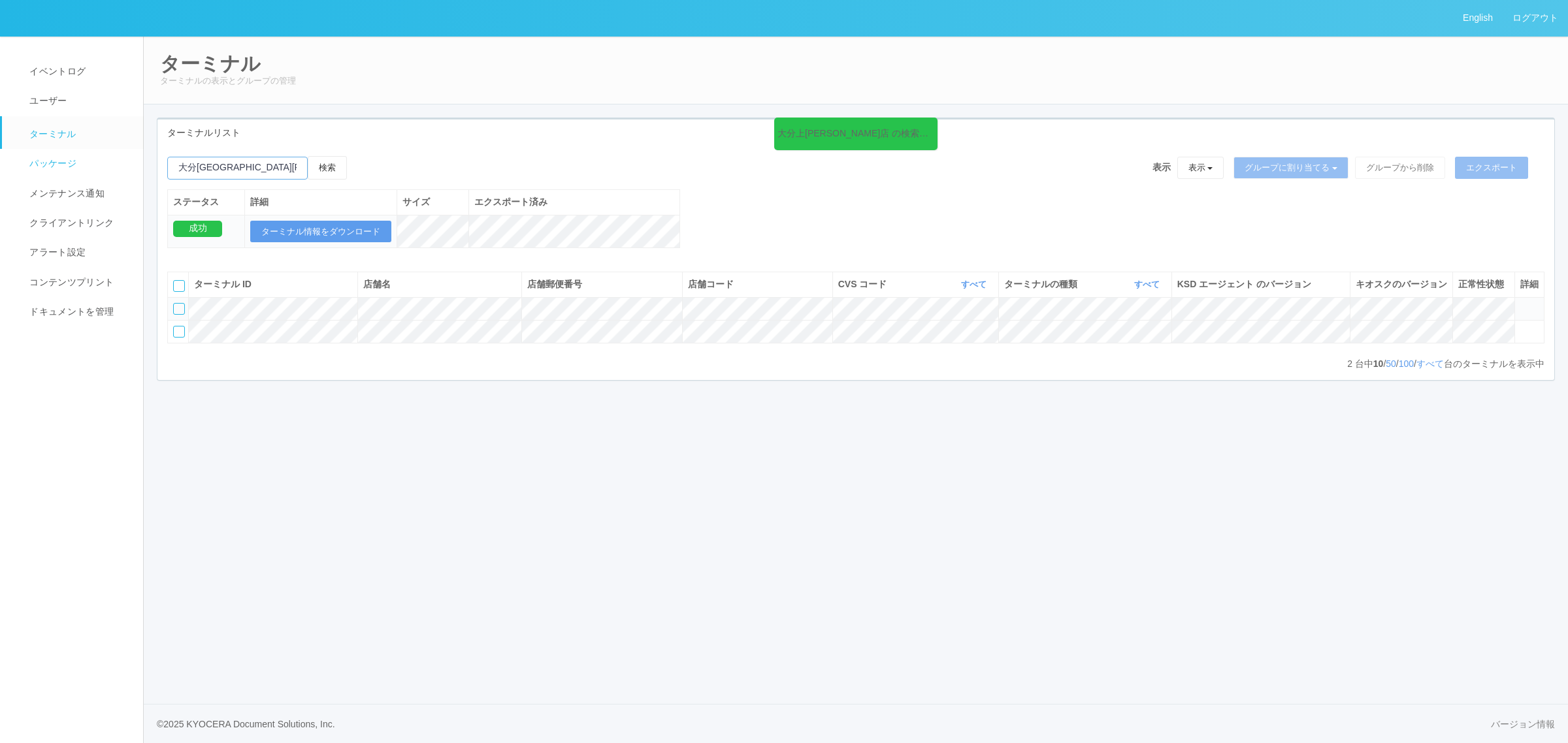
drag, startPoint x: 234, startPoint y: 161, endPoint x: 64, endPoint y: 160, distance: 170.0
click at [88, 161] on div "English ログアウト イベントログ ユーザー ターミナル パッケージ メンテナンス通知 クライアントリンク アラート設定 コンテンツプリント ドキュメン…" at bounding box center [784, 372] width 1568 height 743
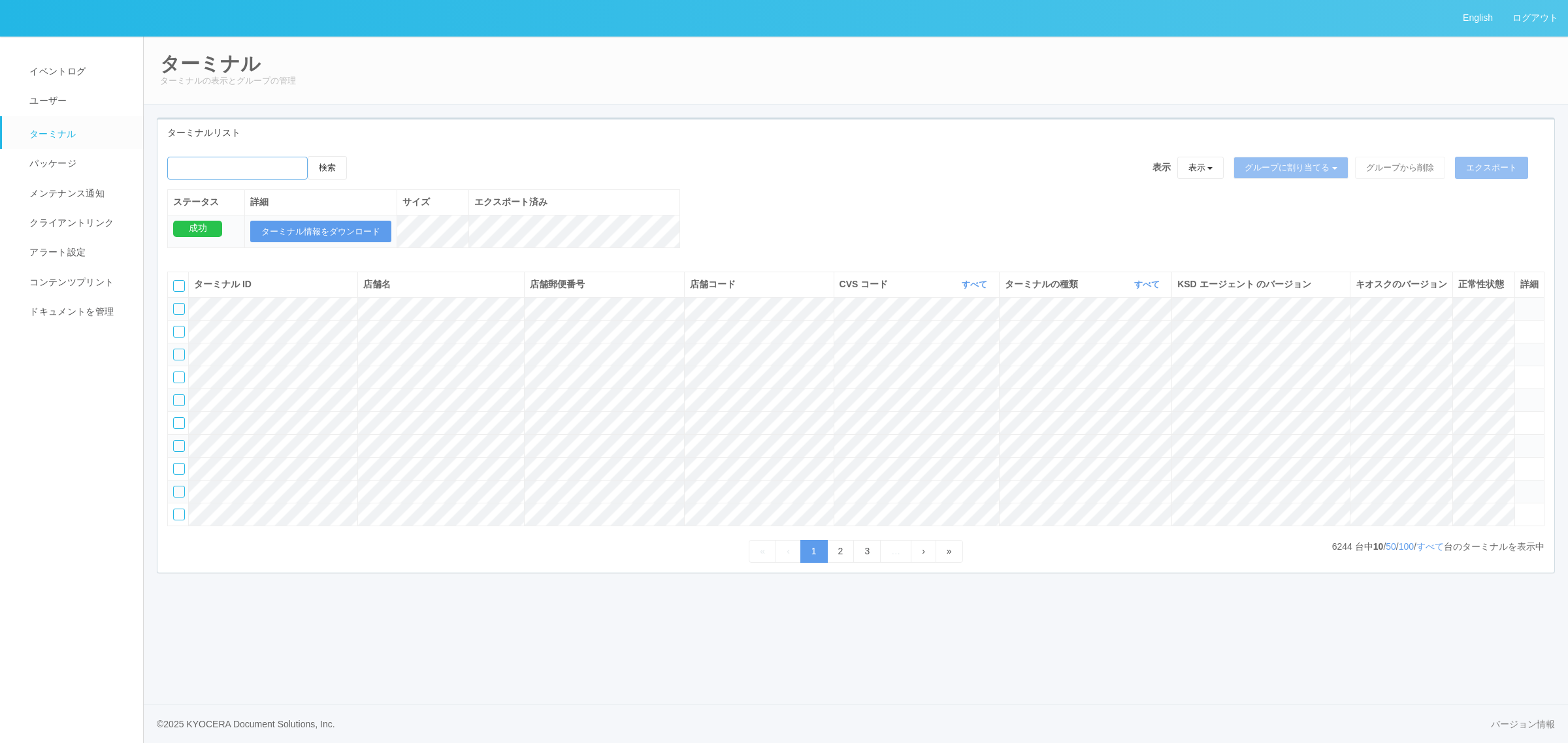
click at [255, 171] on input "emailSearch" at bounding box center [237, 168] width 140 height 23
paste input "大分[GEOGRAPHIC_DATA][PERSON_NAME]"
type input "大分[GEOGRAPHIC_DATA][PERSON_NAME]"
click at [341, 164] on button "検索" at bounding box center [327, 168] width 39 height 24
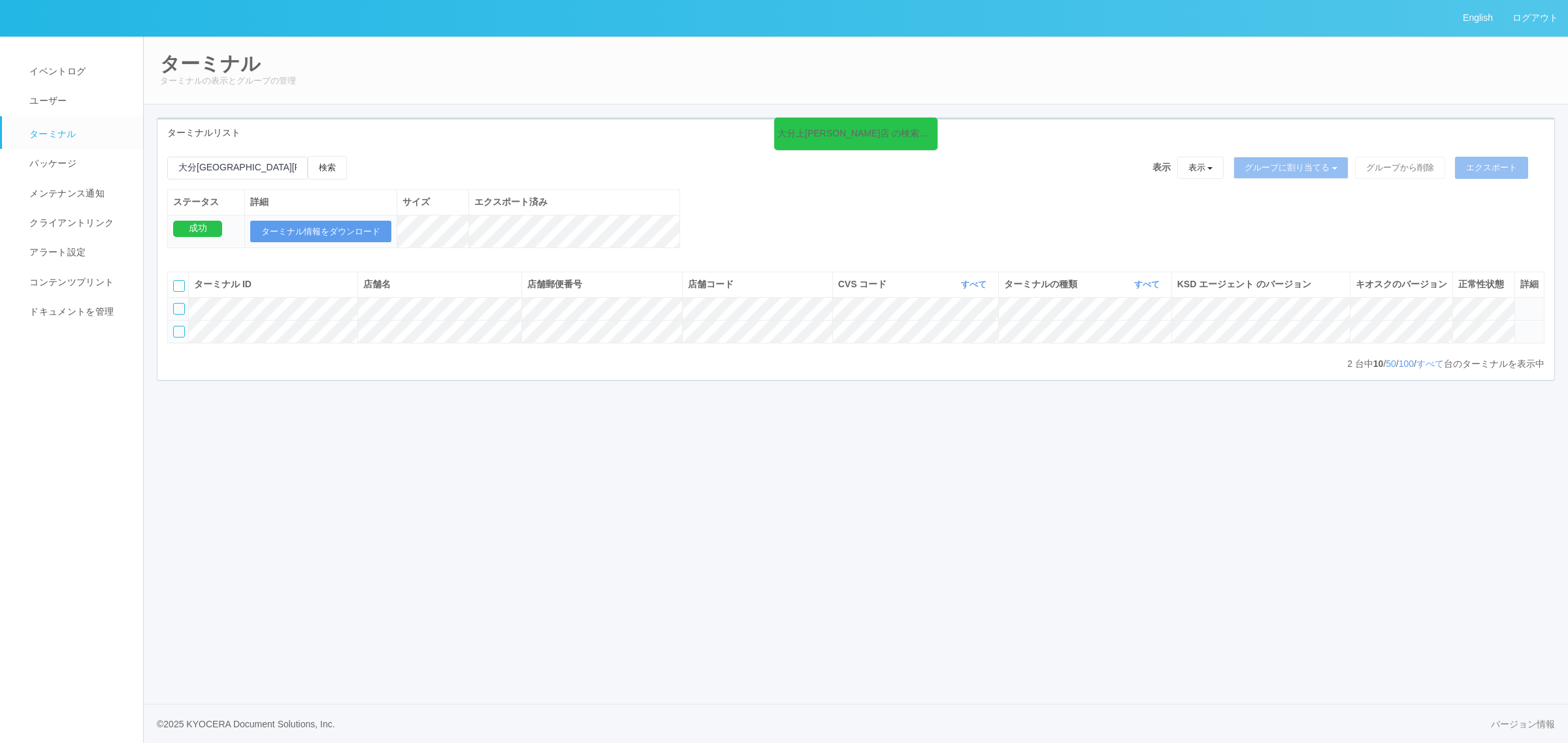
click at [1520, 326] on icon at bounding box center [1520, 326] width 0 height 0
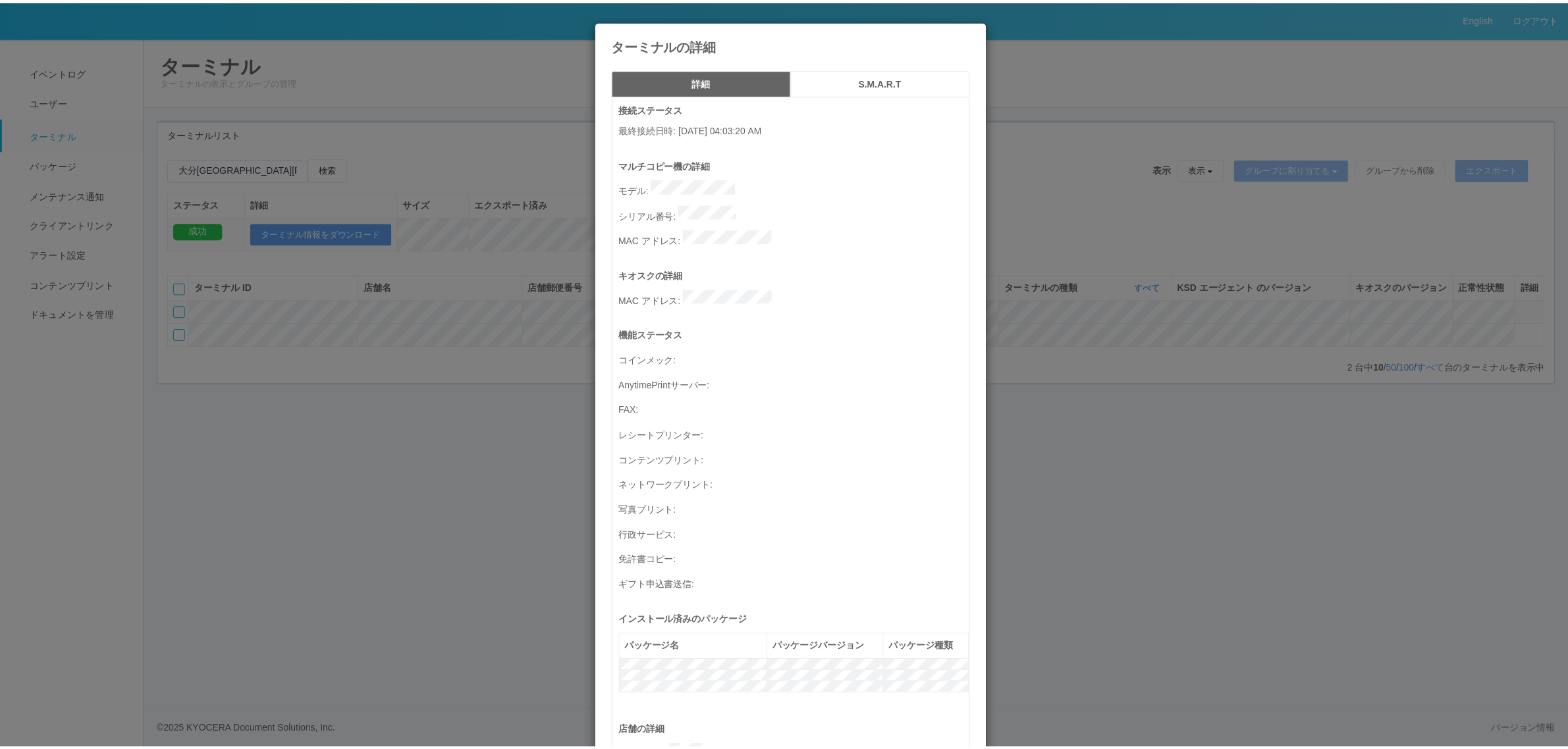
scroll to position [431, 0]
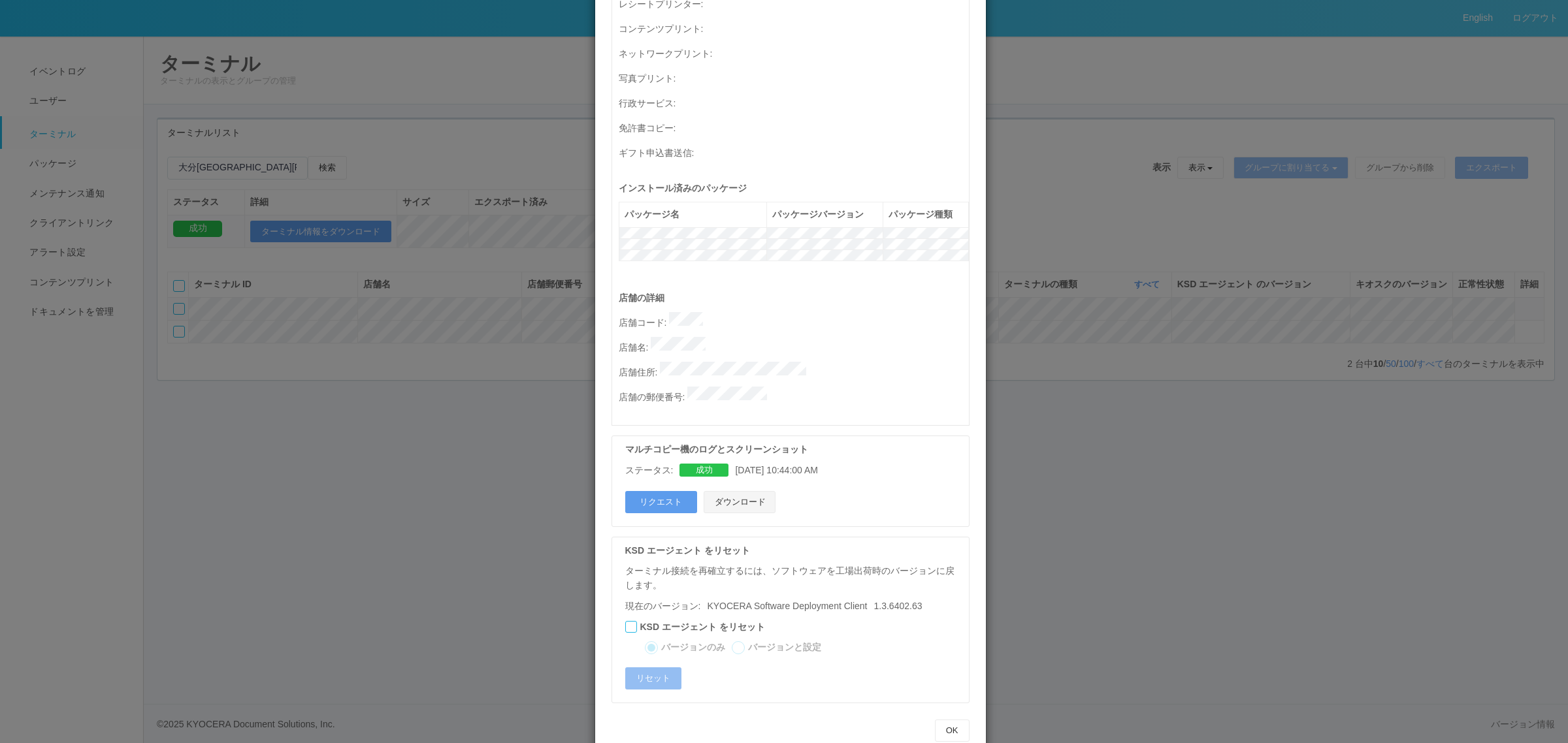
click at [747, 491] on button "ダウンロード" at bounding box center [739, 502] width 72 height 22
drag, startPoint x: 494, startPoint y: 171, endPoint x: 451, endPoint y: 161, distance: 44.1
click at [491, 166] on div "ターミナルの詳細 詳細 S.M.A.R.T 接続ステータス 最終接続日時 : 10/06/2025 04:03:20 AM マルチコピー機の詳細 モデル : …" at bounding box center [784, 372] width 1568 height 743
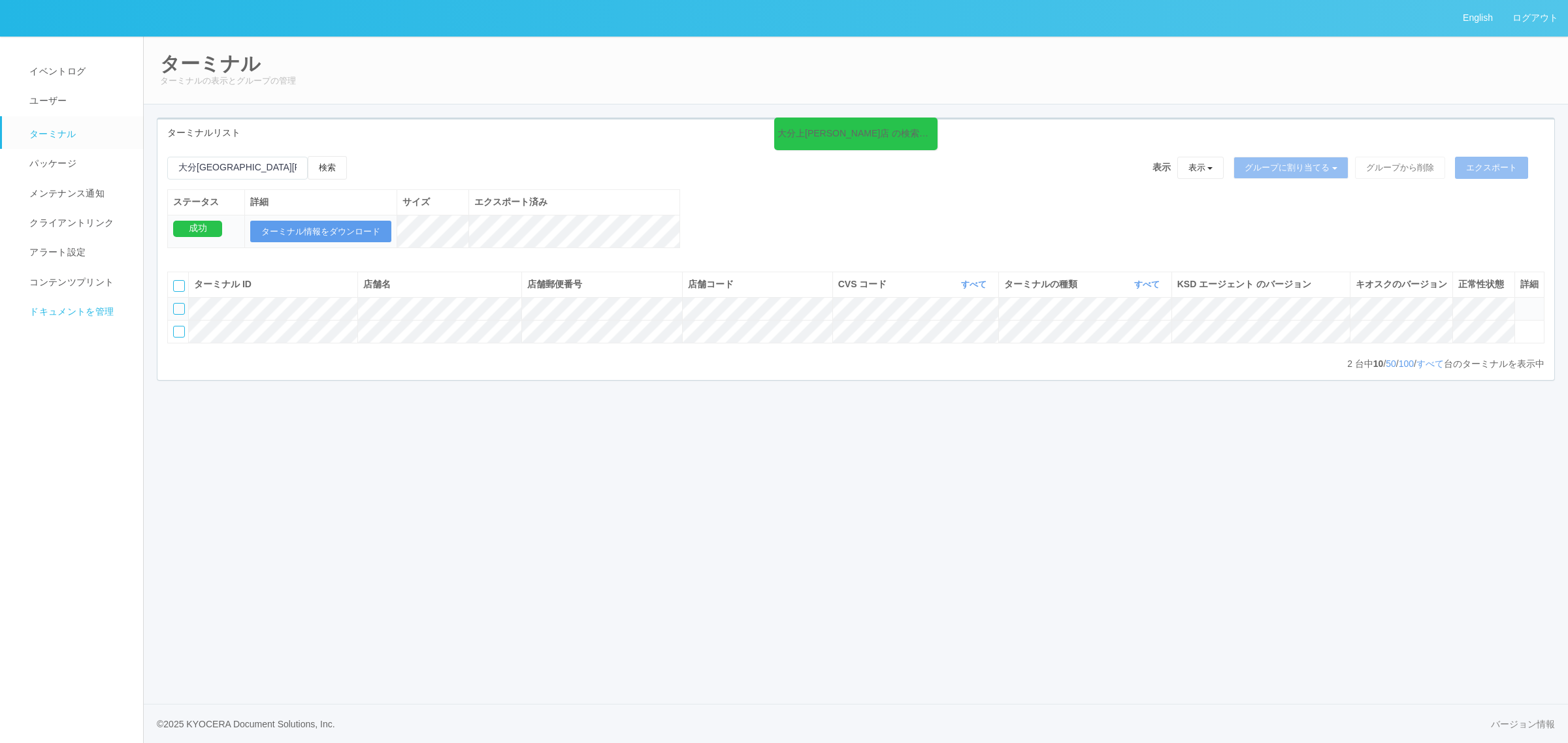
click at [58, 307] on span "ドキュメントを管理" at bounding box center [69, 312] width 87 height 10
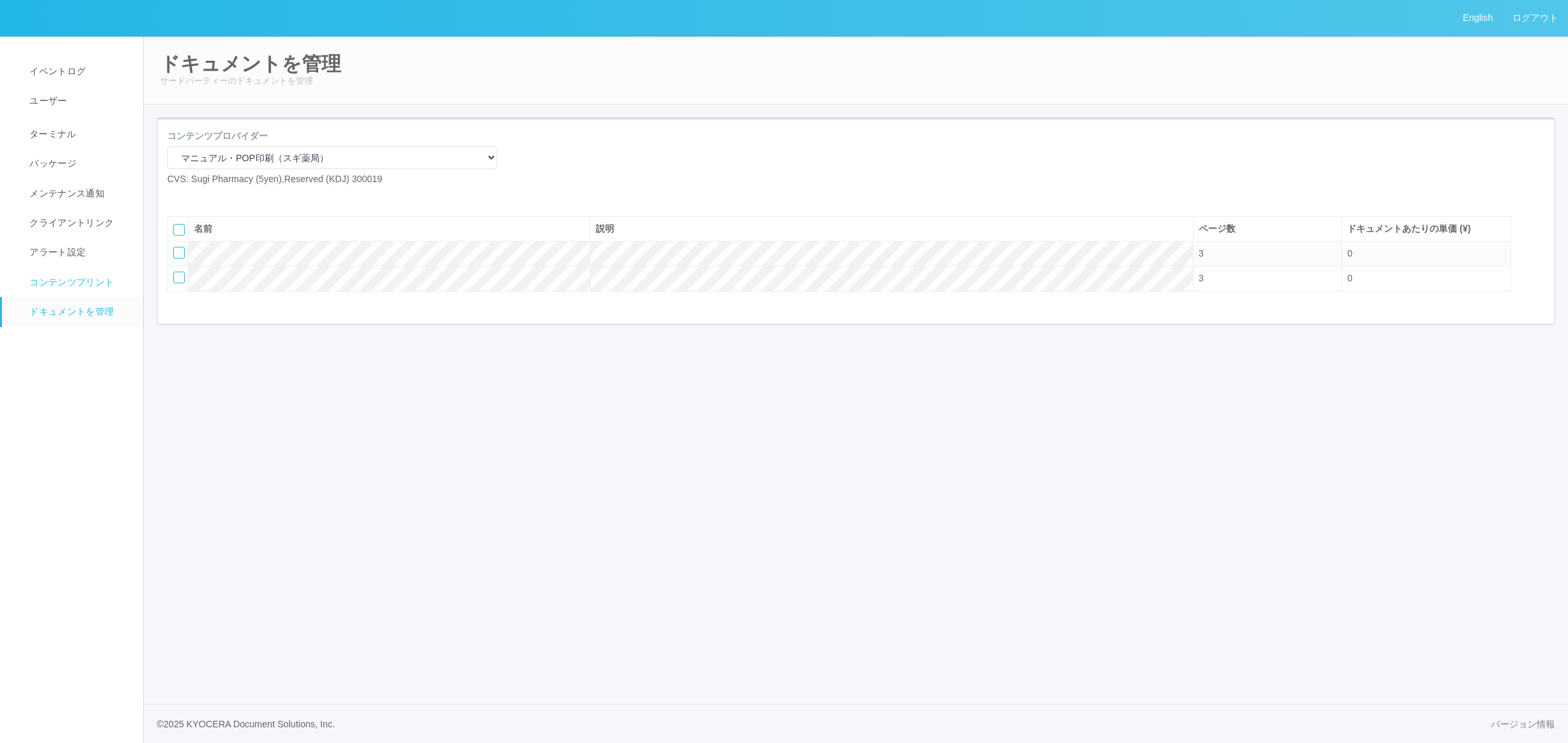
click at [67, 270] on link "コンテンツプリント" at bounding box center [78, 283] width 153 height 30
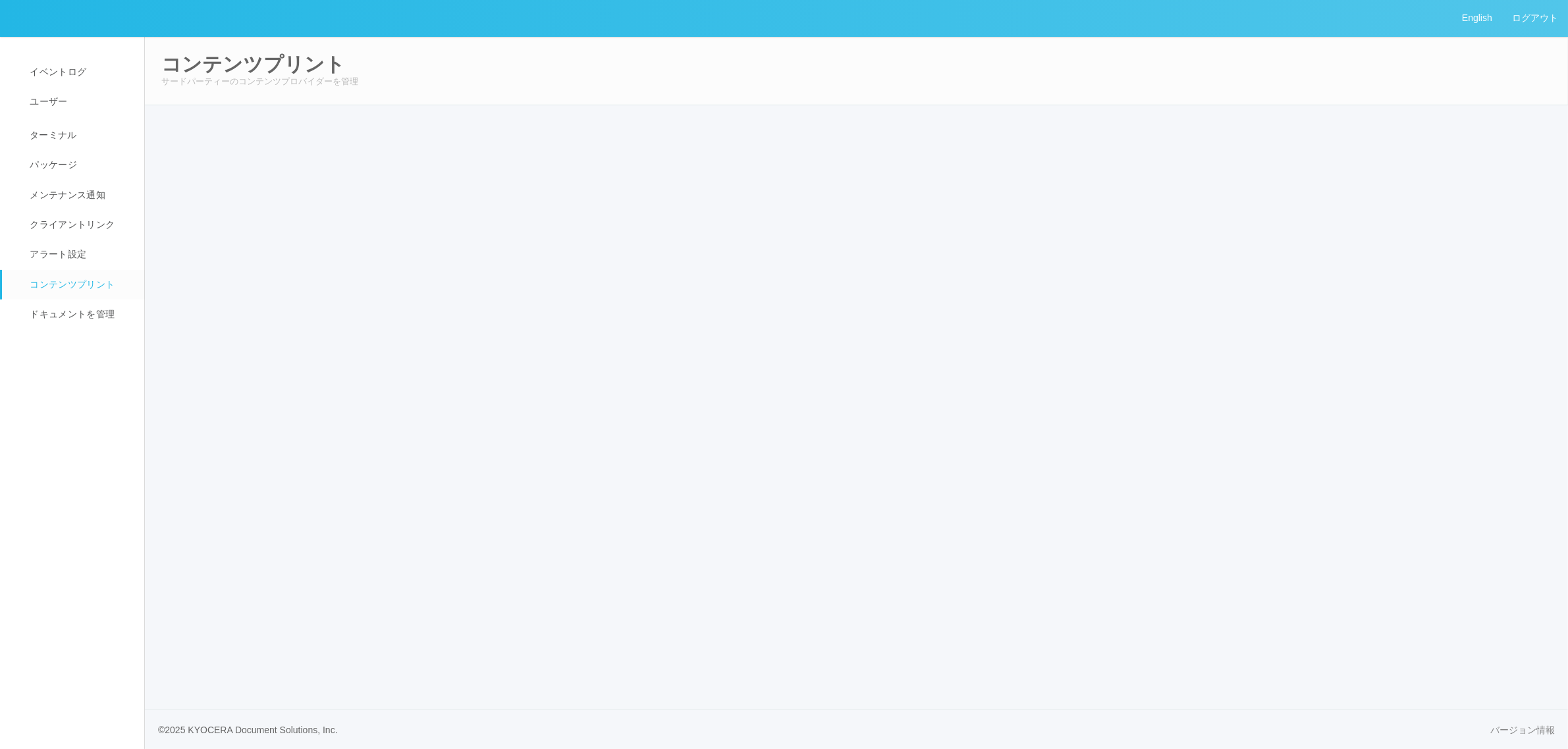
select select "6"
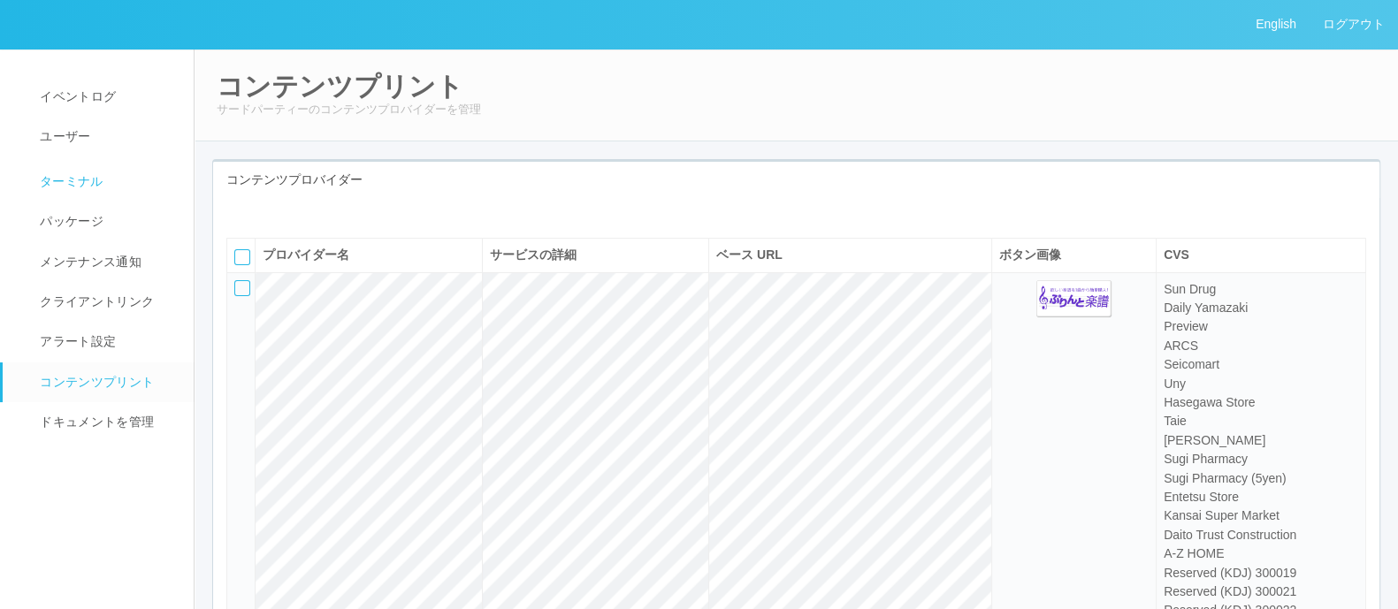
click at [88, 176] on span "ターミナル" at bounding box center [69, 181] width 68 height 14
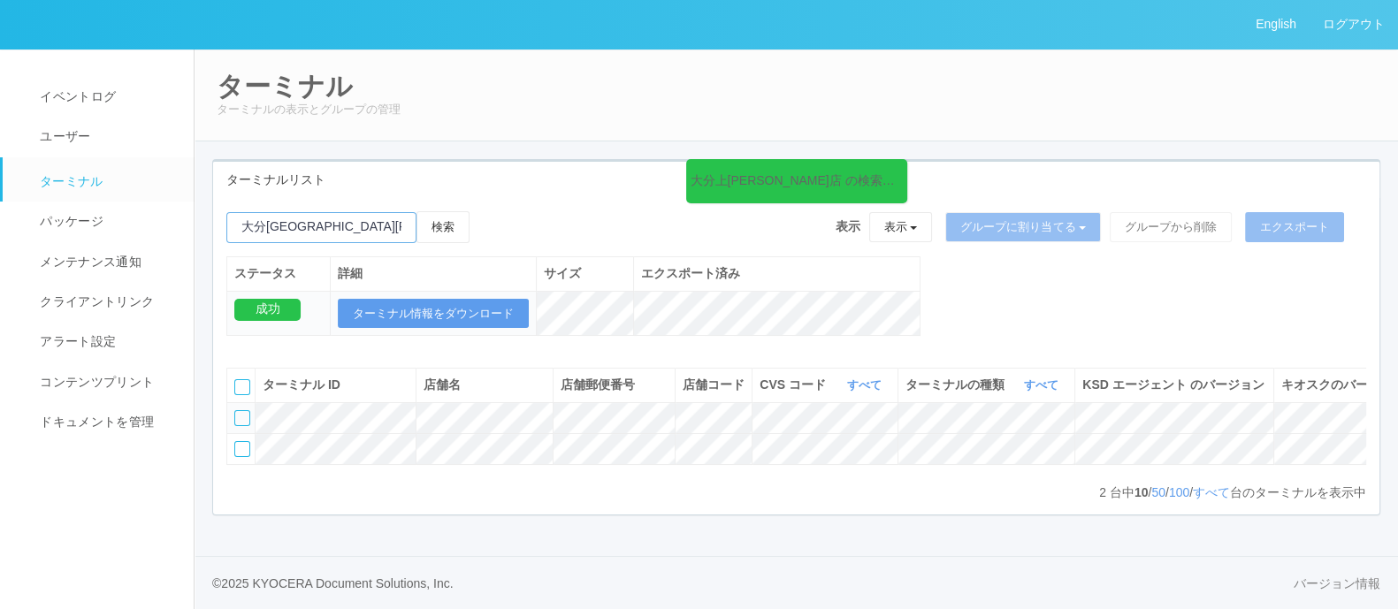
click at [372, 218] on input "emailSearch" at bounding box center [321, 227] width 190 height 31
type input "大"
paste input "京セラドキュメントソリューションズジャパン デイリーヤマザキ岐阜萱場東町店"
type input "岐阜萱場東町店"
click at [446, 226] on button "検索" at bounding box center [442, 227] width 53 height 32
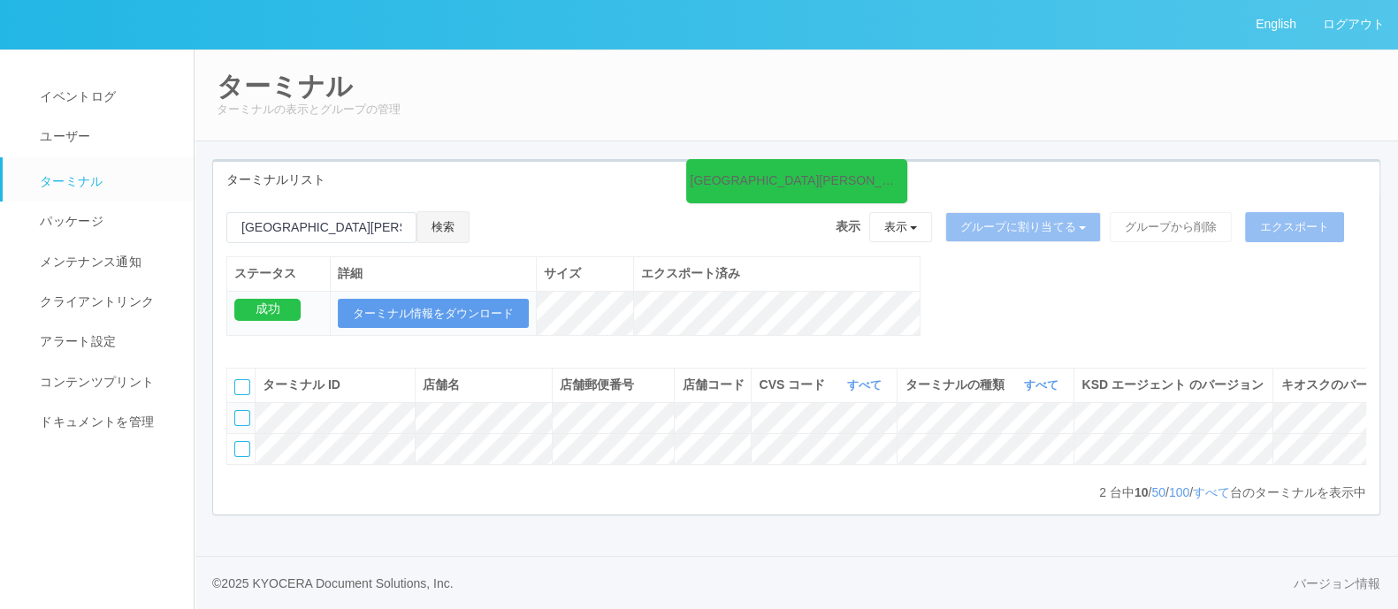
scroll to position [0, 169]
click at [1334, 410] on icon at bounding box center [1334, 410] width 0 height 0
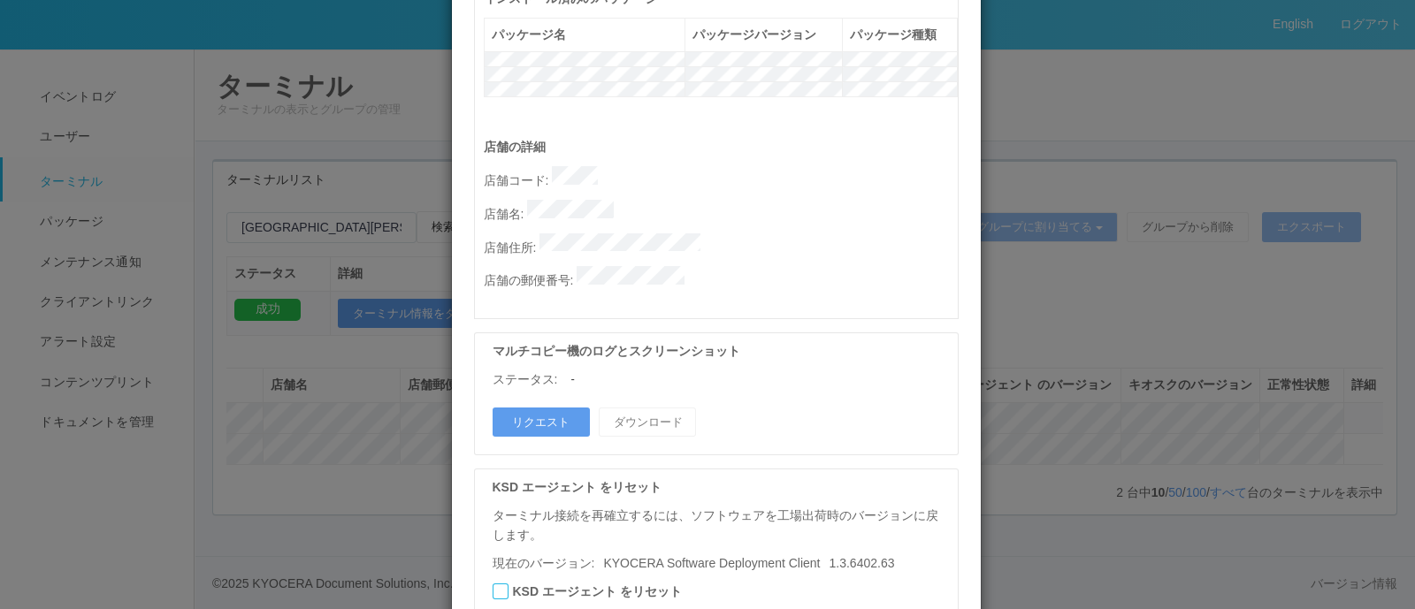
scroll to position [841, 0]
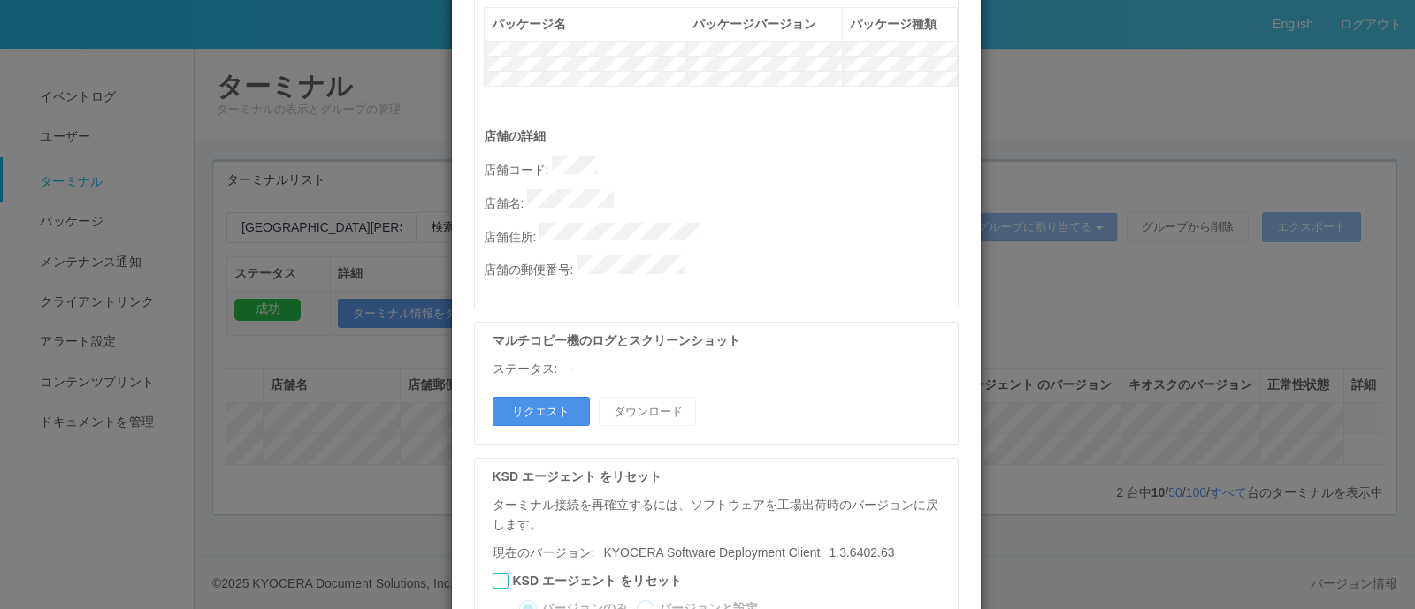
click at [526, 397] on button "リクエスト" at bounding box center [540, 412] width 97 height 30
click at [1109, 357] on div "ターミナルの詳細 詳細 S.M.A.R.T 接続ステータス 最終接続日時 : 10/06/2025 04:03:21 AM マルチコピー機の詳細 モデル : …" at bounding box center [707, 304] width 1415 height 609
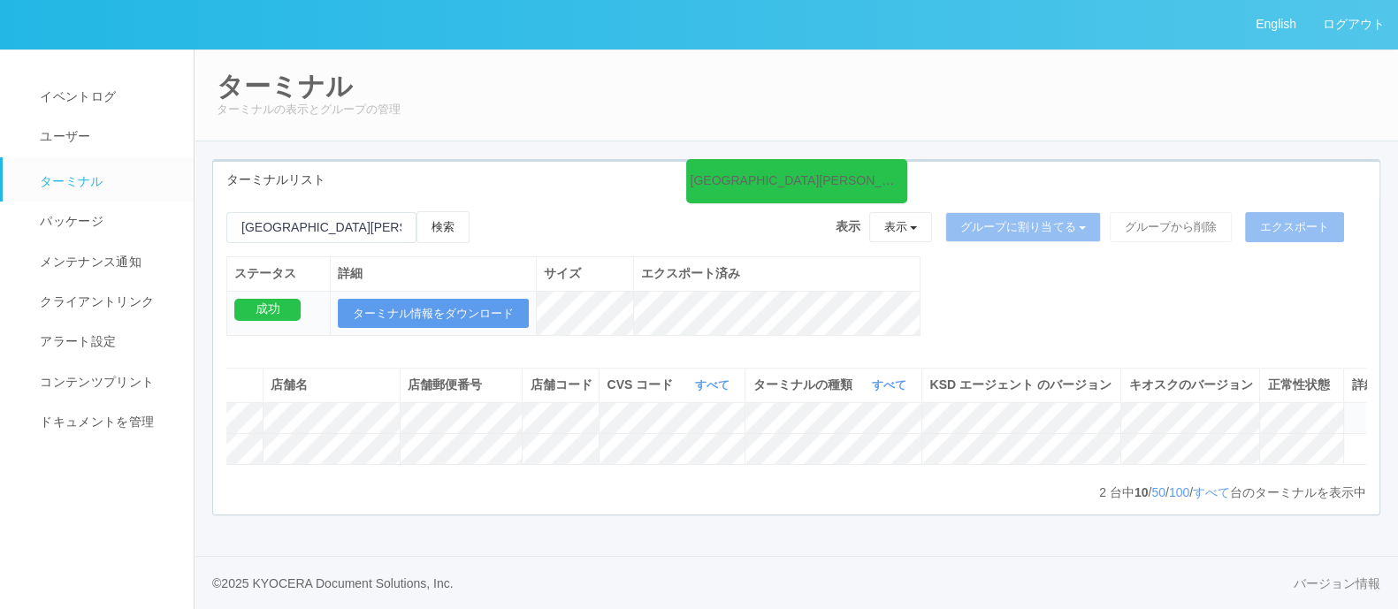
click at [1351, 410] on icon at bounding box center [1351, 410] width 0 height 0
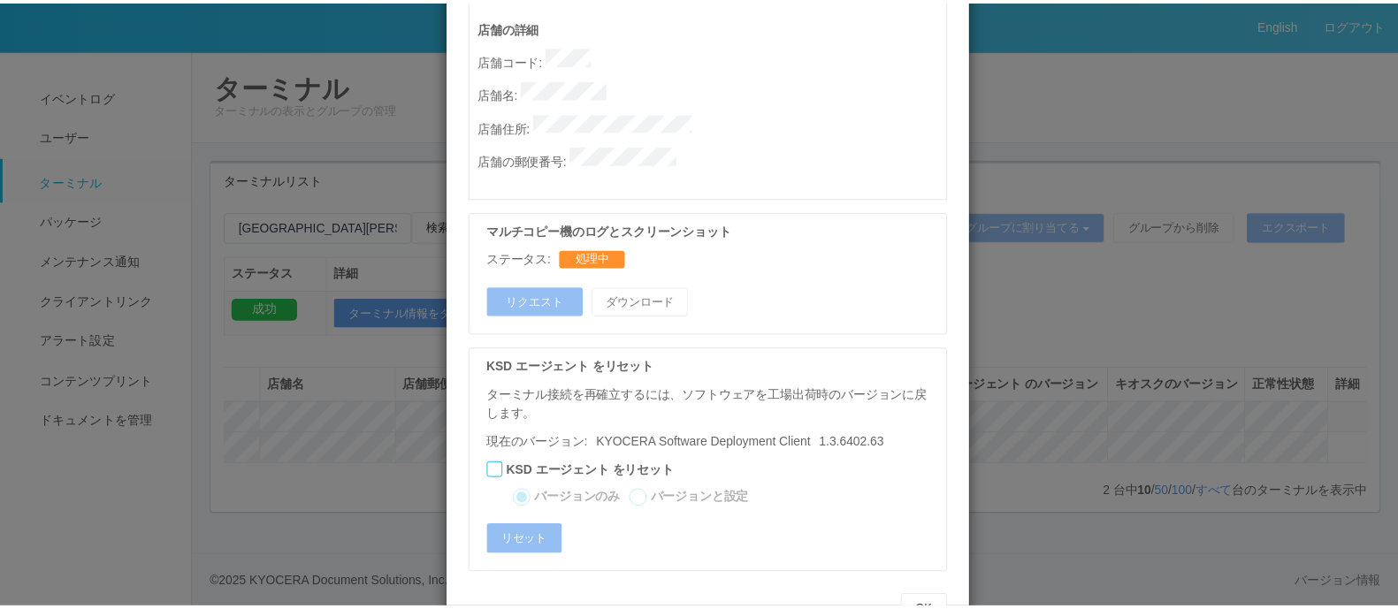
scroll to position [970, 0]
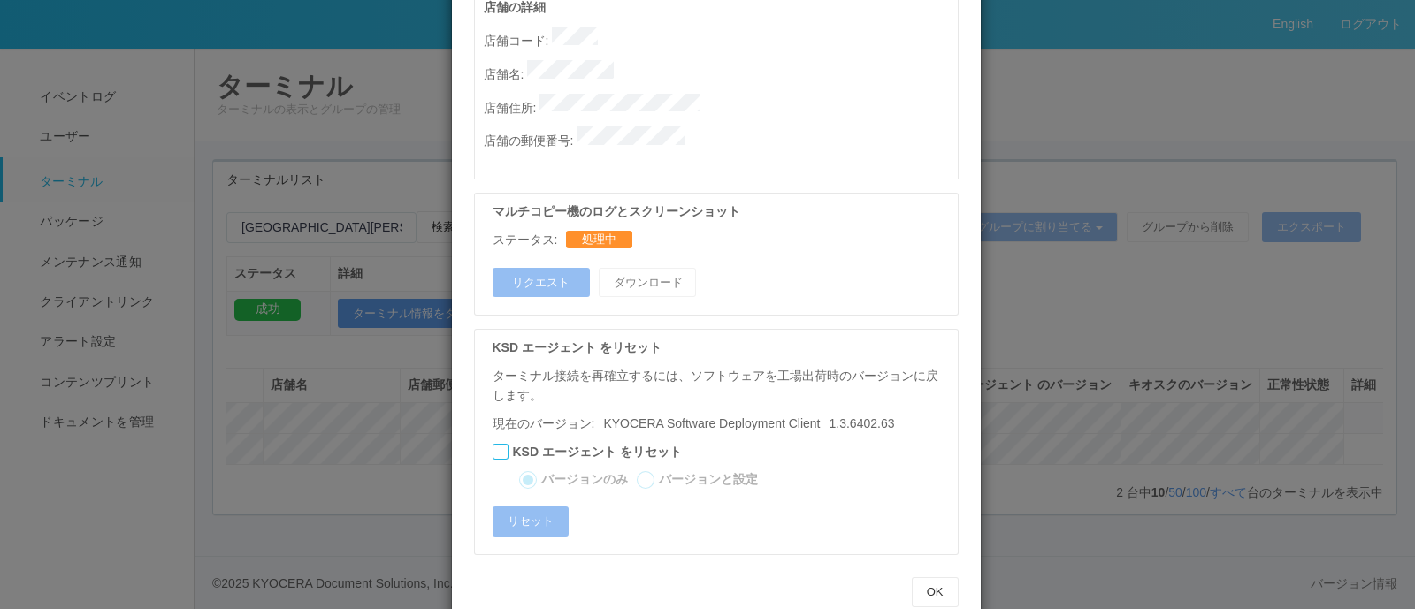
click at [1088, 342] on div "ターミナルの詳細 詳細 S.M.A.R.T 接続ステータス 最終接続日時 : 10/06/2025 04:03:21 AM マルチコピー機の詳細 モデル : …" at bounding box center [707, 304] width 1415 height 609
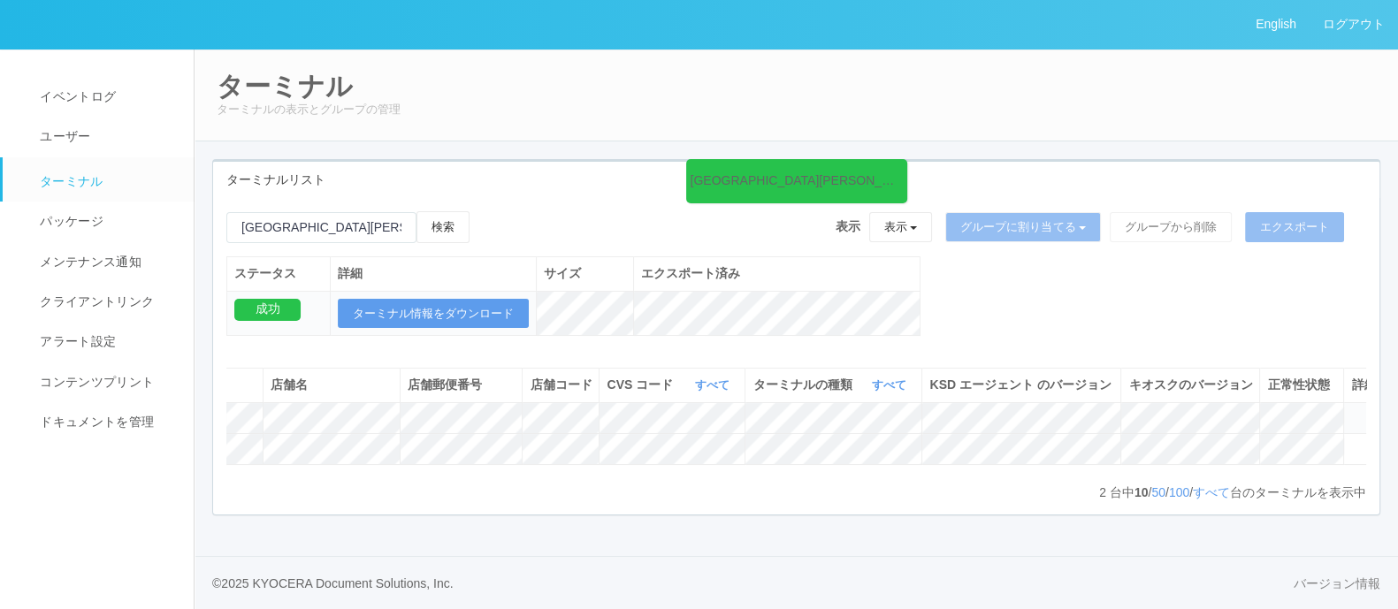
scroll to position [0, 0]
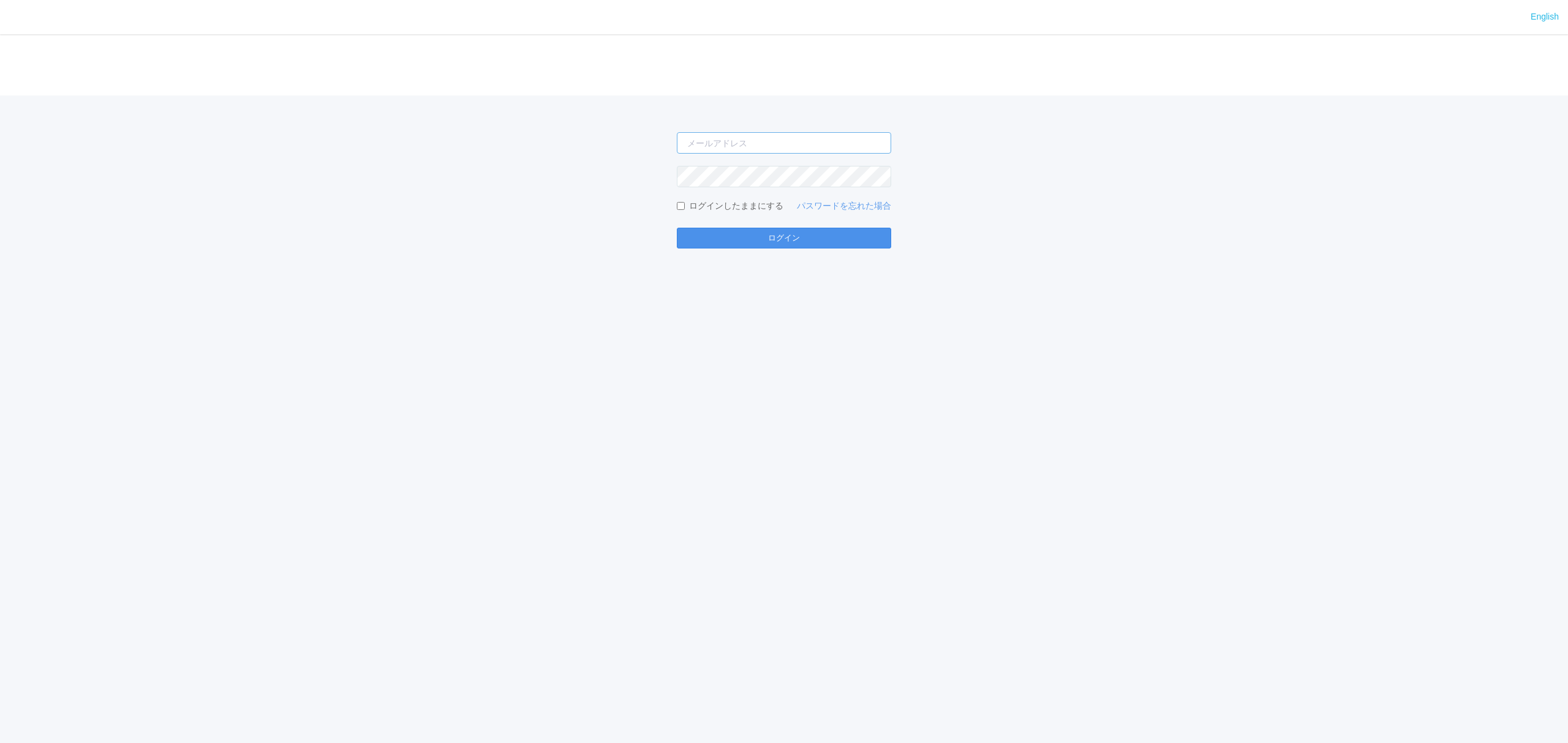
type input "[PERSON_NAME][EMAIL_ADDRESS][DOMAIN_NAME]"
click at [777, 236] on button "ログイン" at bounding box center [784, 238] width 214 height 21
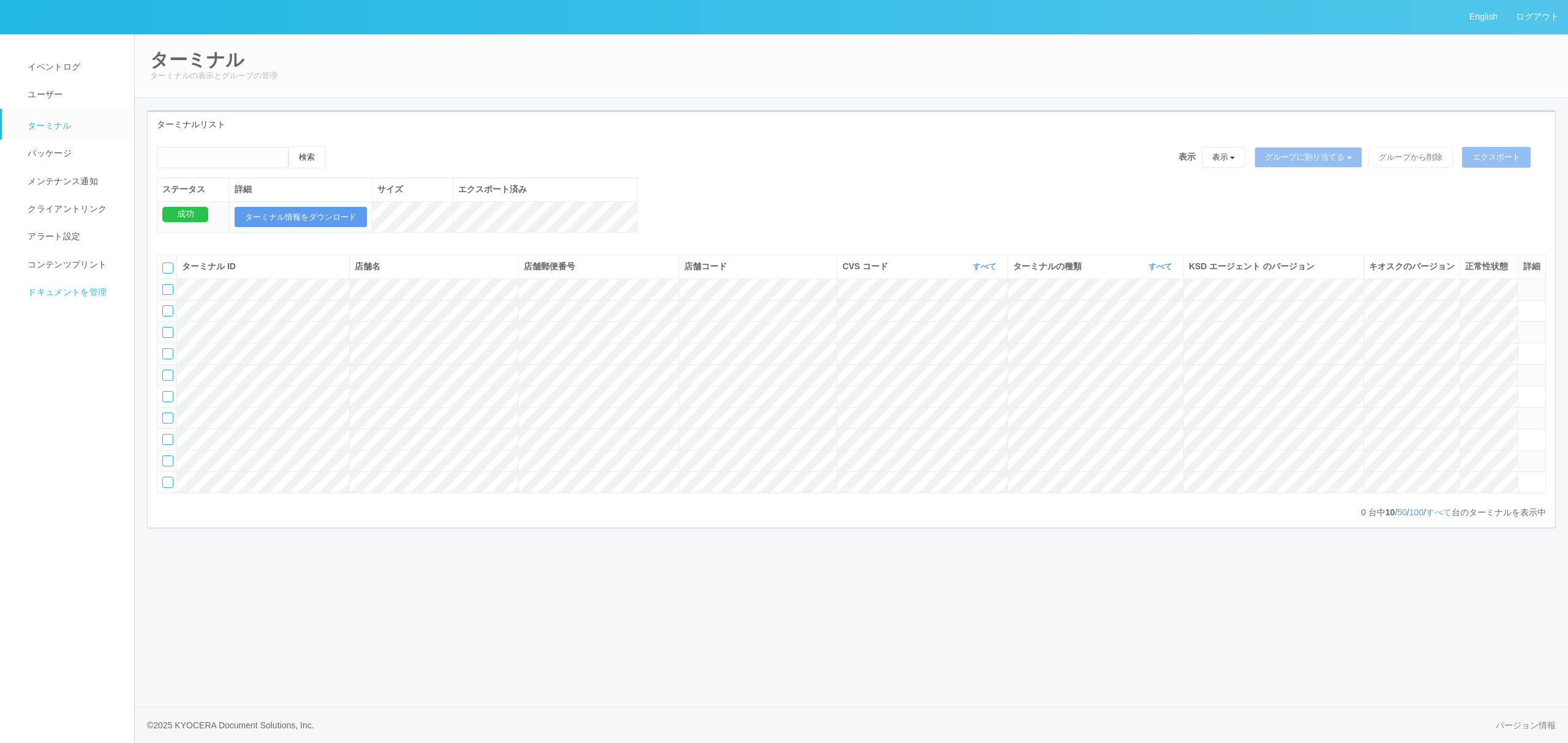
click at [67, 293] on span "ドキュメントを管理" at bounding box center [65, 292] width 82 height 10
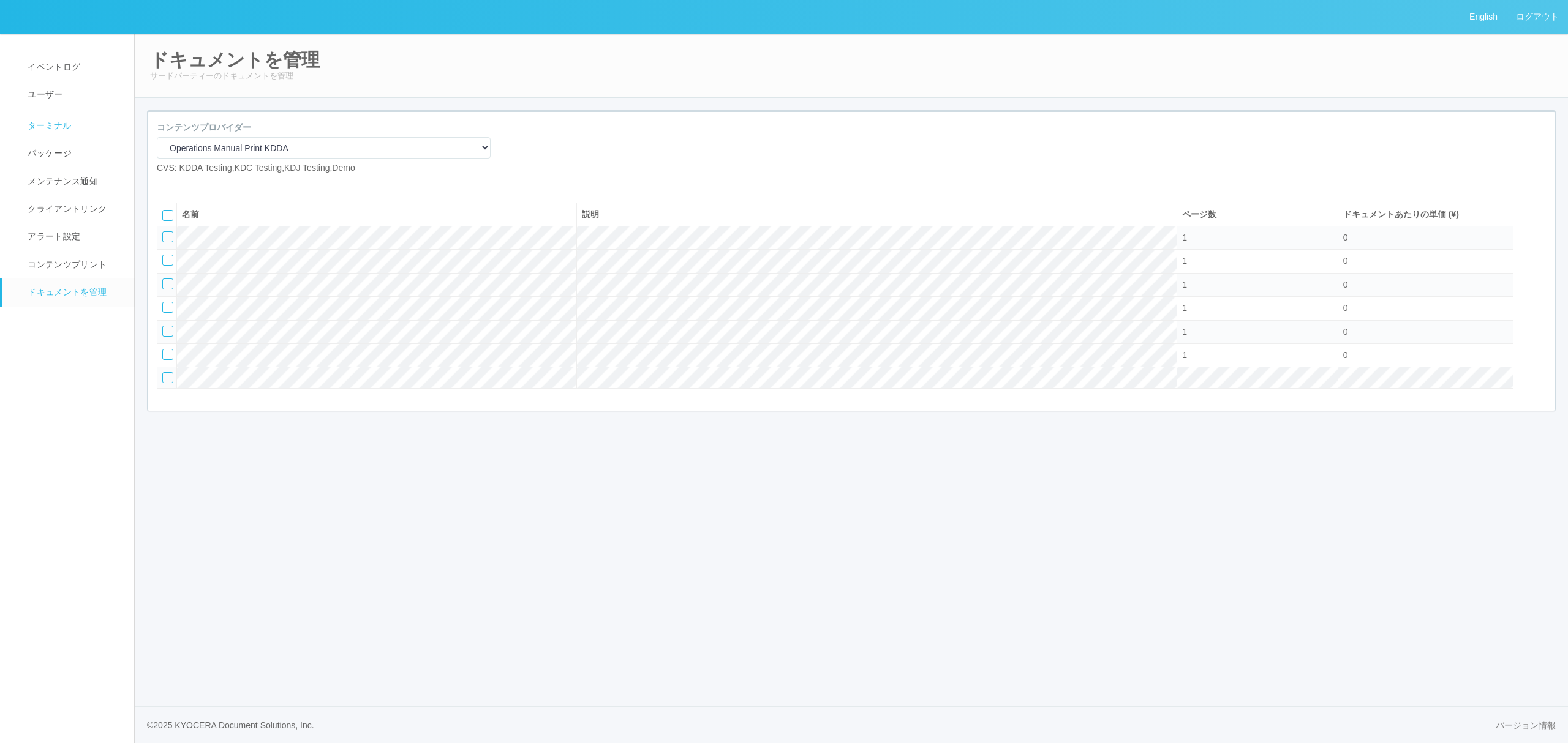
click at [54, 127] on span "ターミナル" at bounding box center [48, 125] width 47 height 10
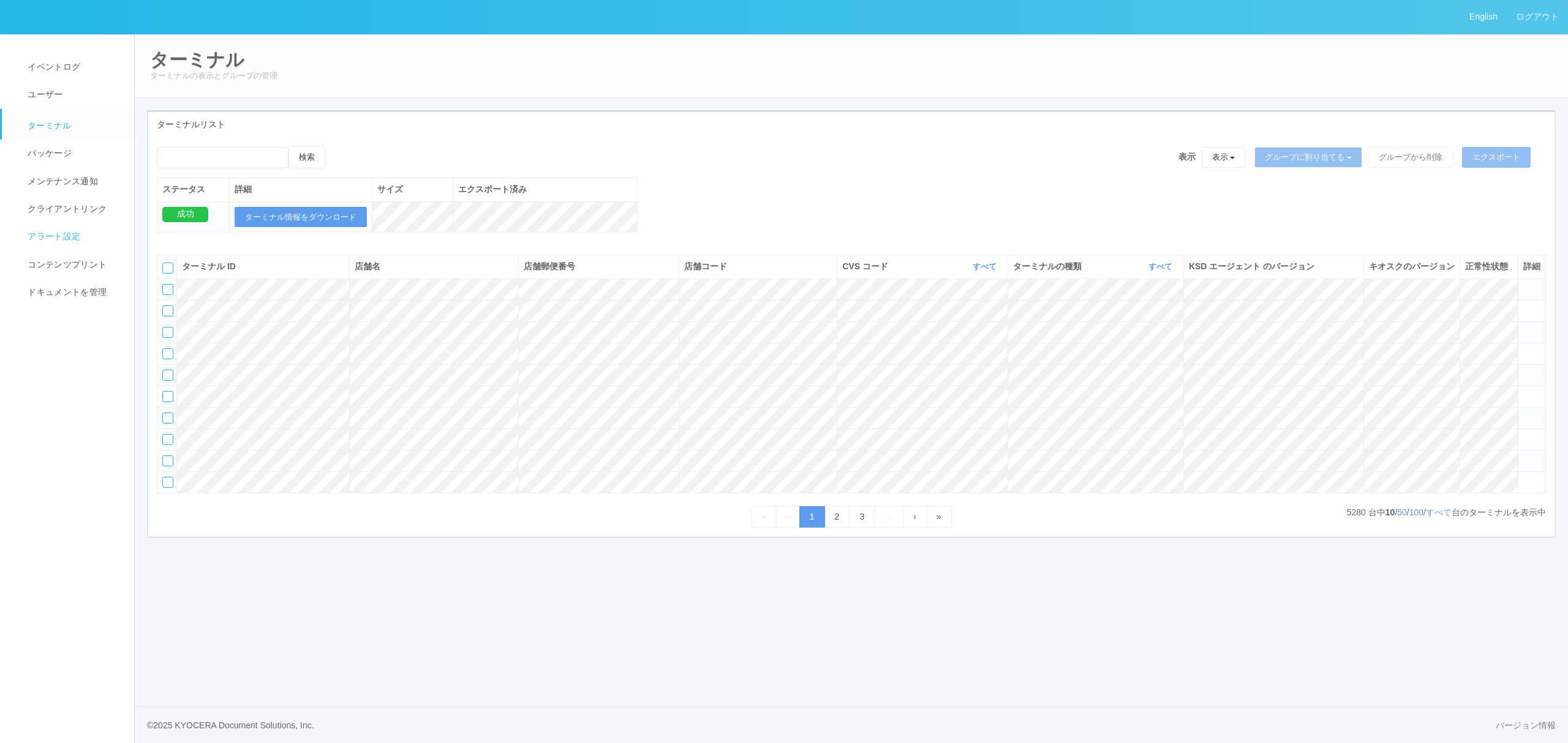
click at [55, 240] on span "アラート設定" at bounding box center [52, 236] width 55 height 10
select select "19"
select select "2"
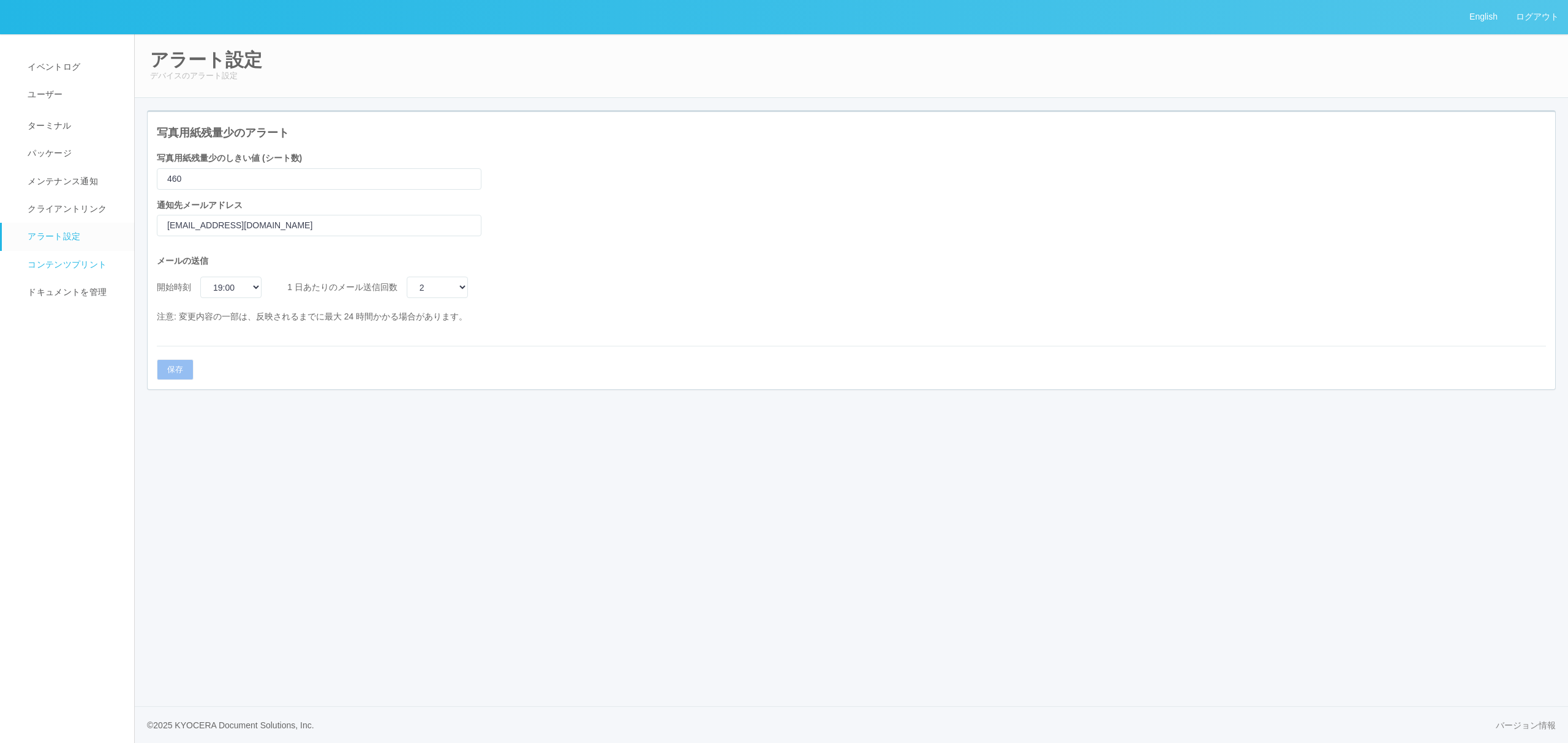
click at [61, 267] on span "コンテンツプリント" at bounding box center [65, 265] width 82 height 10
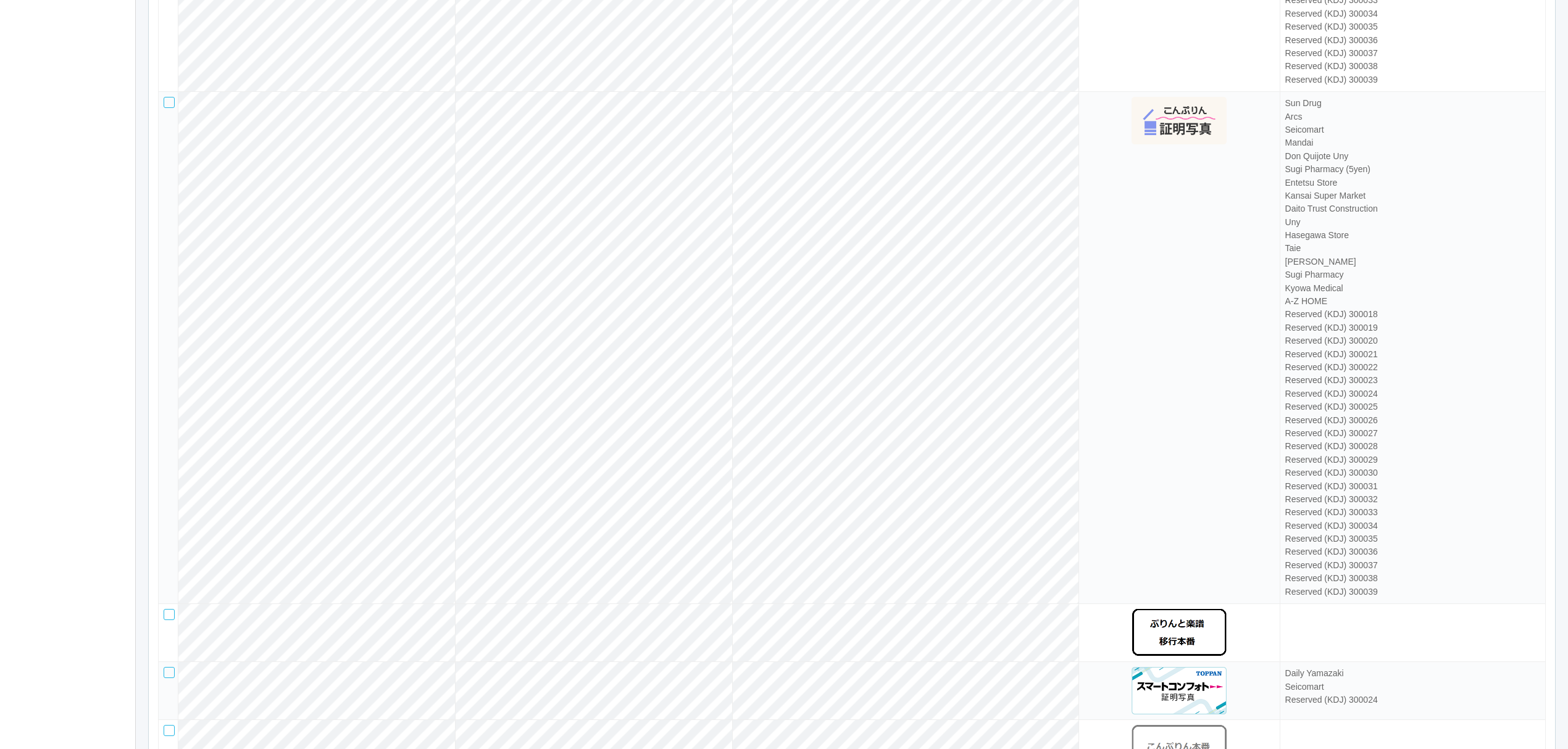
scroll to position [3742, 0]
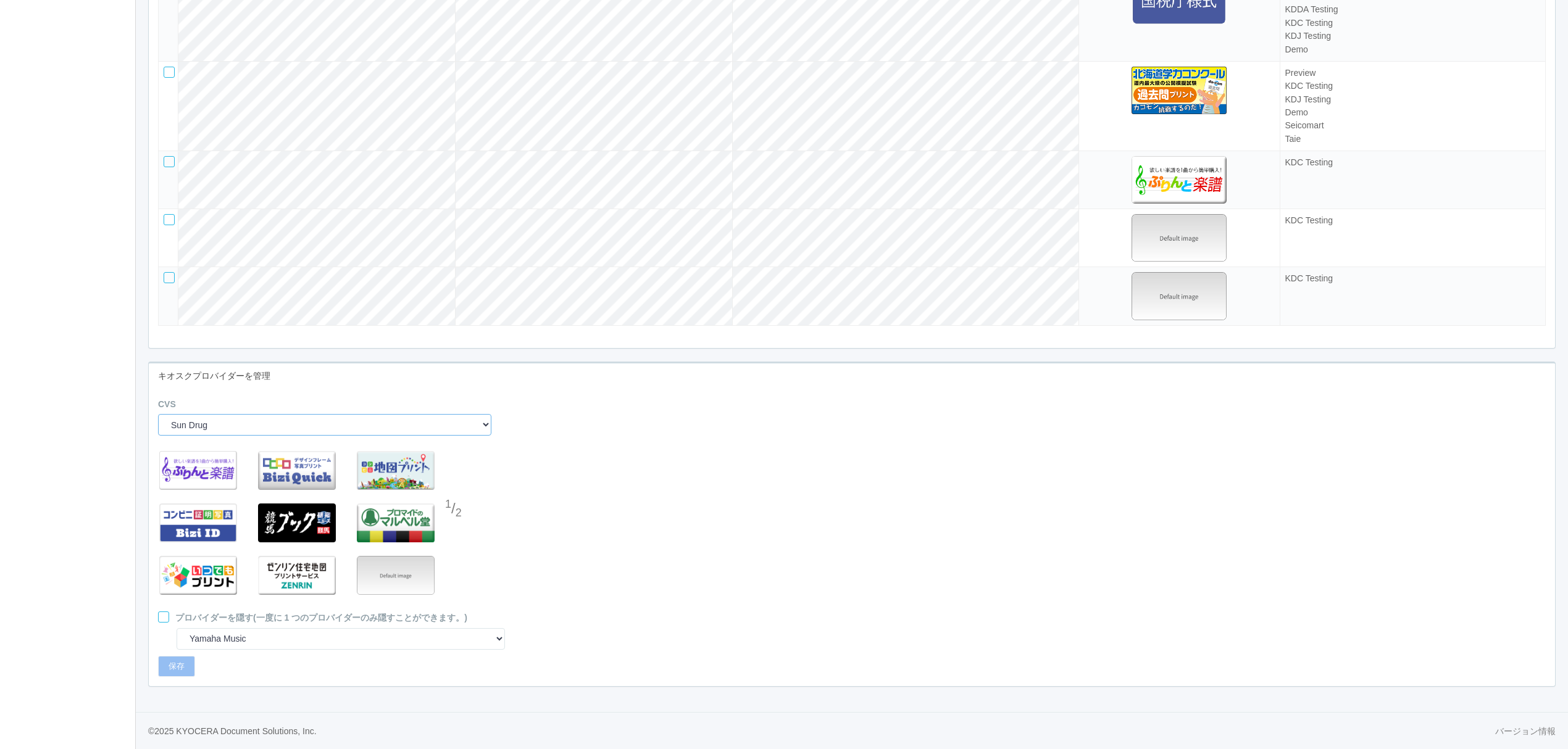
click at [468, 426] on select "Sun Drug Daily Yamazaki Preview KDDA Testing KDC Testing KDJ Testing Demo Arcs …" at bounding box center [324, 424] width 333 height 22
click at [431, 427] on select "Sun Drug Daily Yamazaki Preview KDDA Testing KDC Testing KDJ Testing Demo Arcs …" at bounding box center [324, 424] width 333 height 22
drag, startPoint x: 403, startPoint y: 424, endPoint x: 397, endPoint y: 415, distance: 10.8
click at [403, 422] on select "Sun Drug Daily Yamazaki Preview KDDA Testing KDC Testing KDJ Testing Demo Arcs …" at bounding box center [324, 424] width 333 height 22
select select "47"
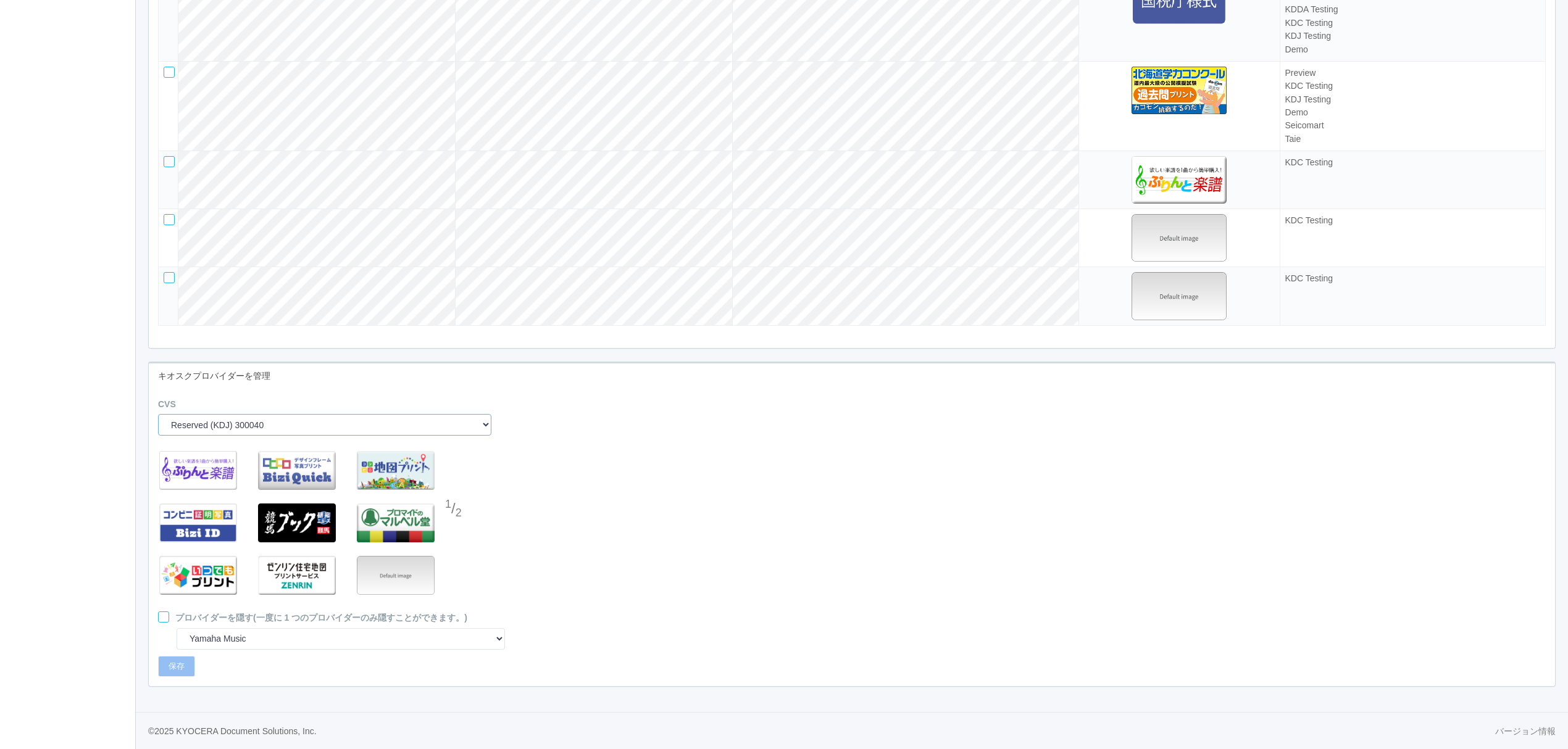
click at [158, 414] on select "Sun Drug Daily Yamazaki Preview KDDA Testing KDC Testing KDJ Testing Demo Arcs …" at bounding box center [324, 424] width 333 height 22
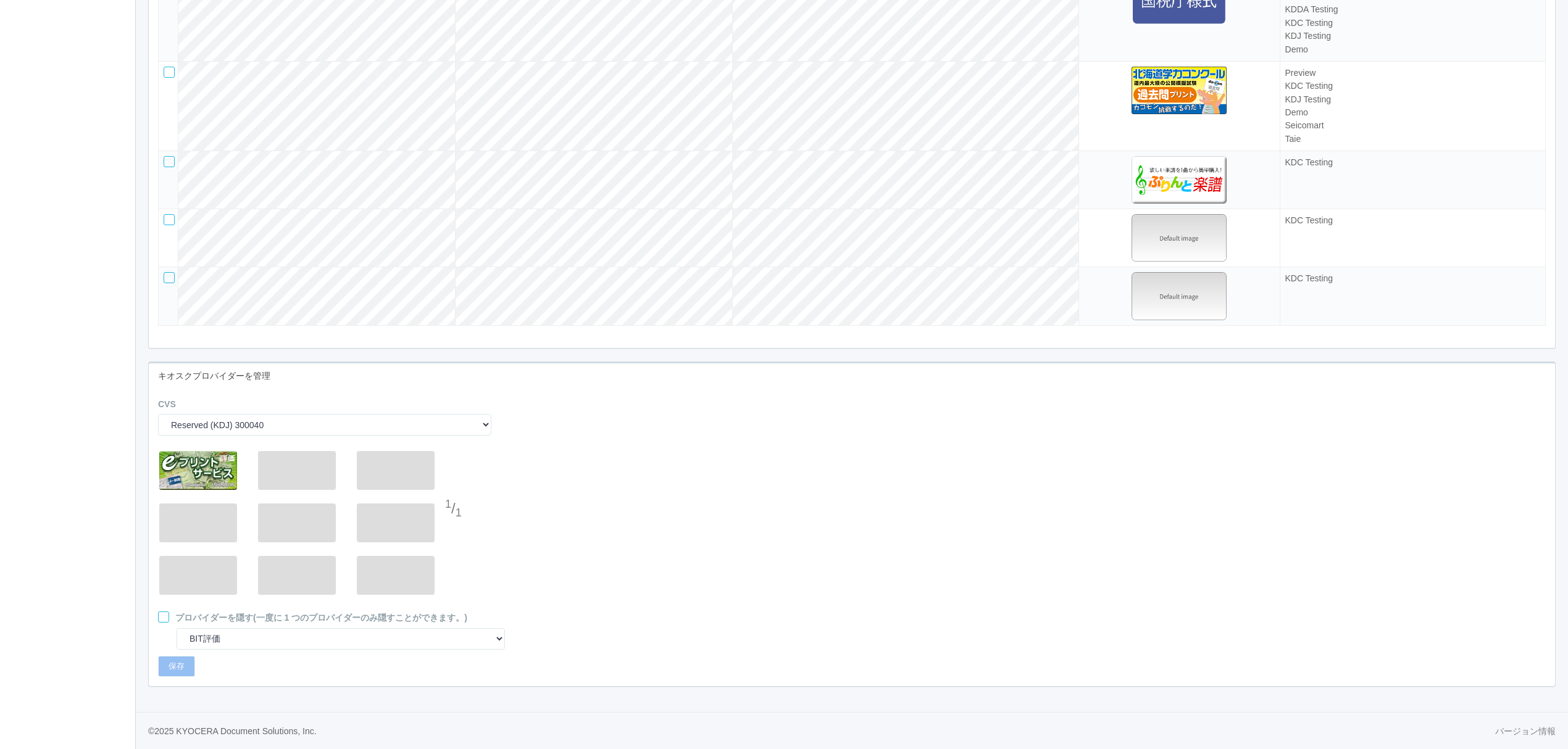
click at [452, 484] on div at bounding box center [454, 484] width 19 height 24
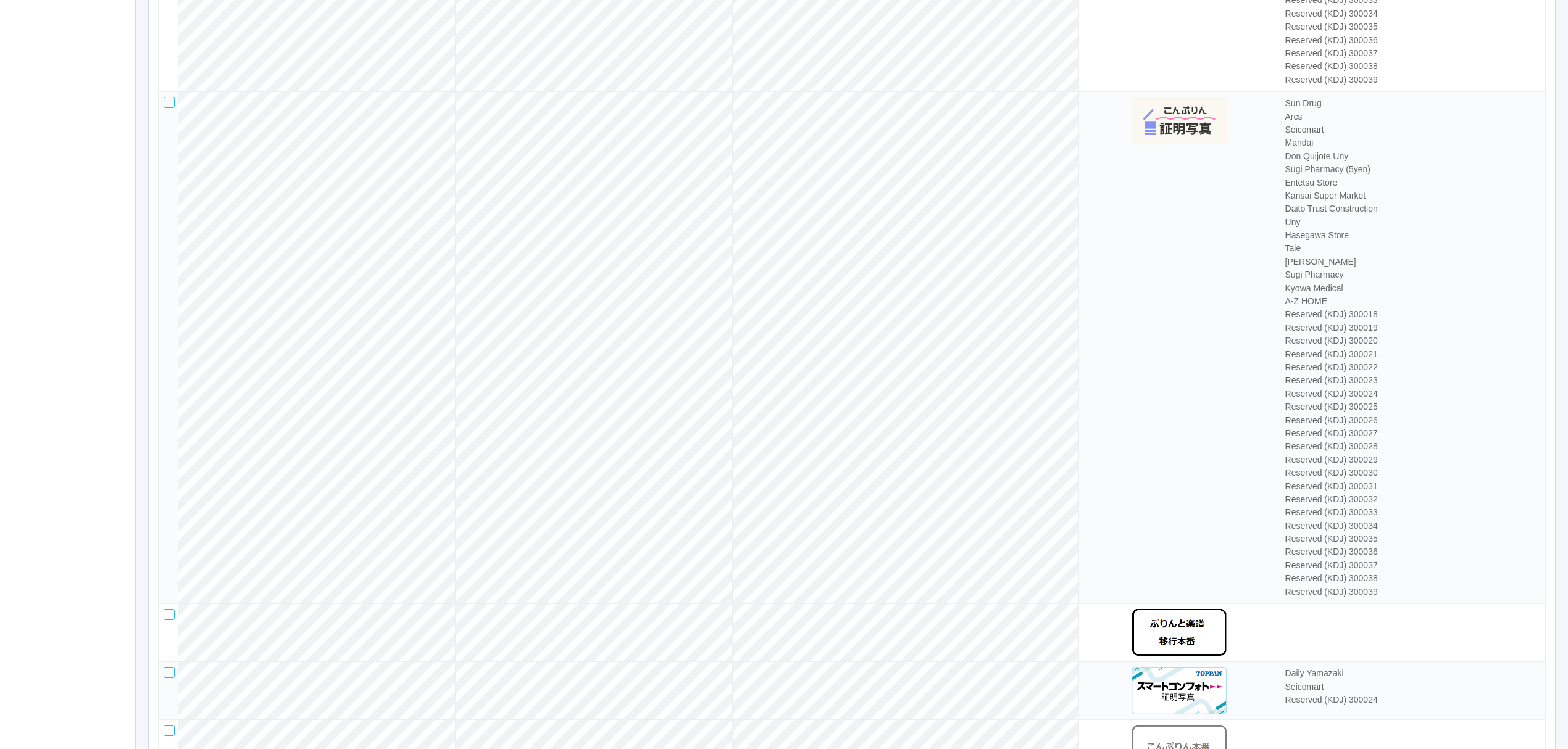
scroll to position [2260, 0]
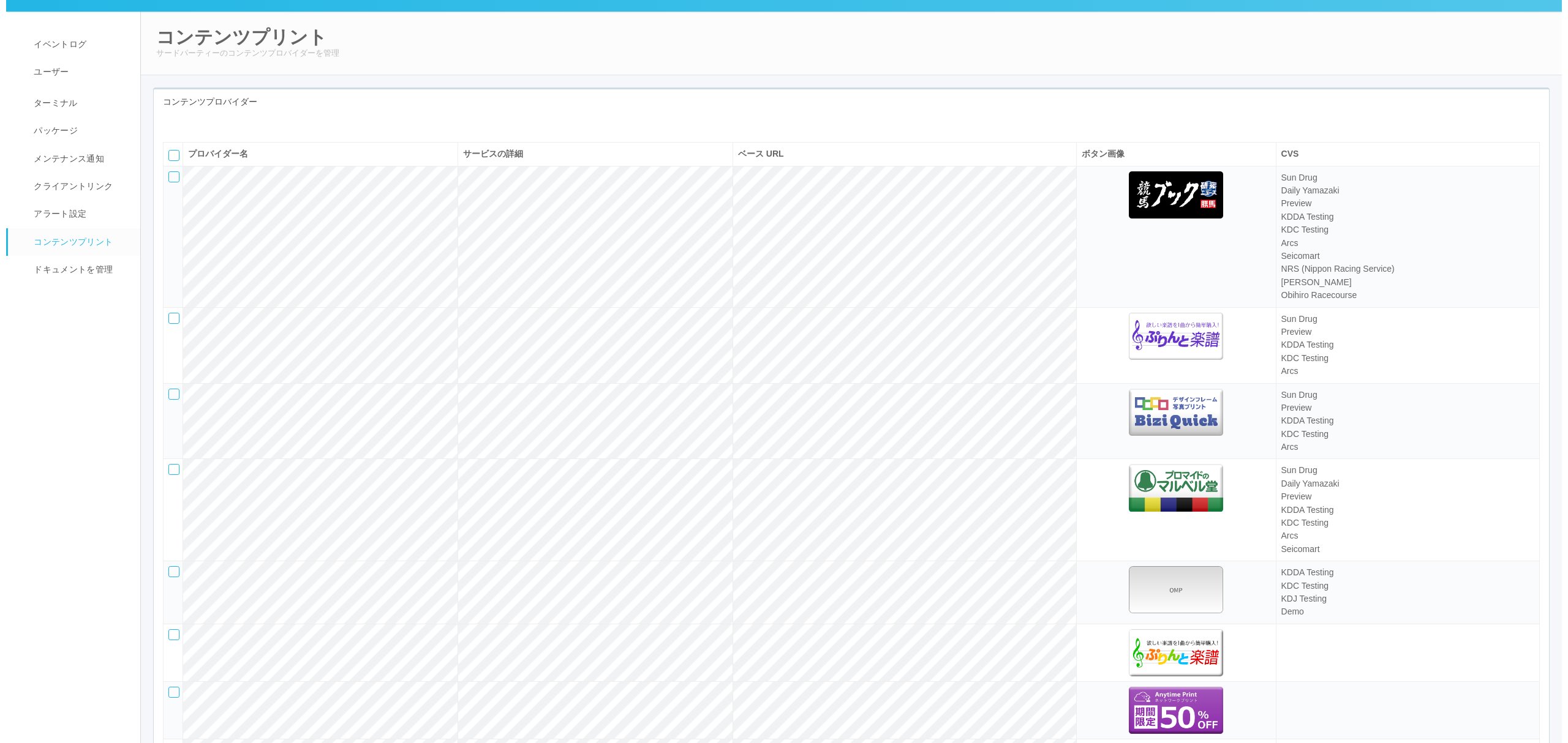
scroll to position [0, 0]
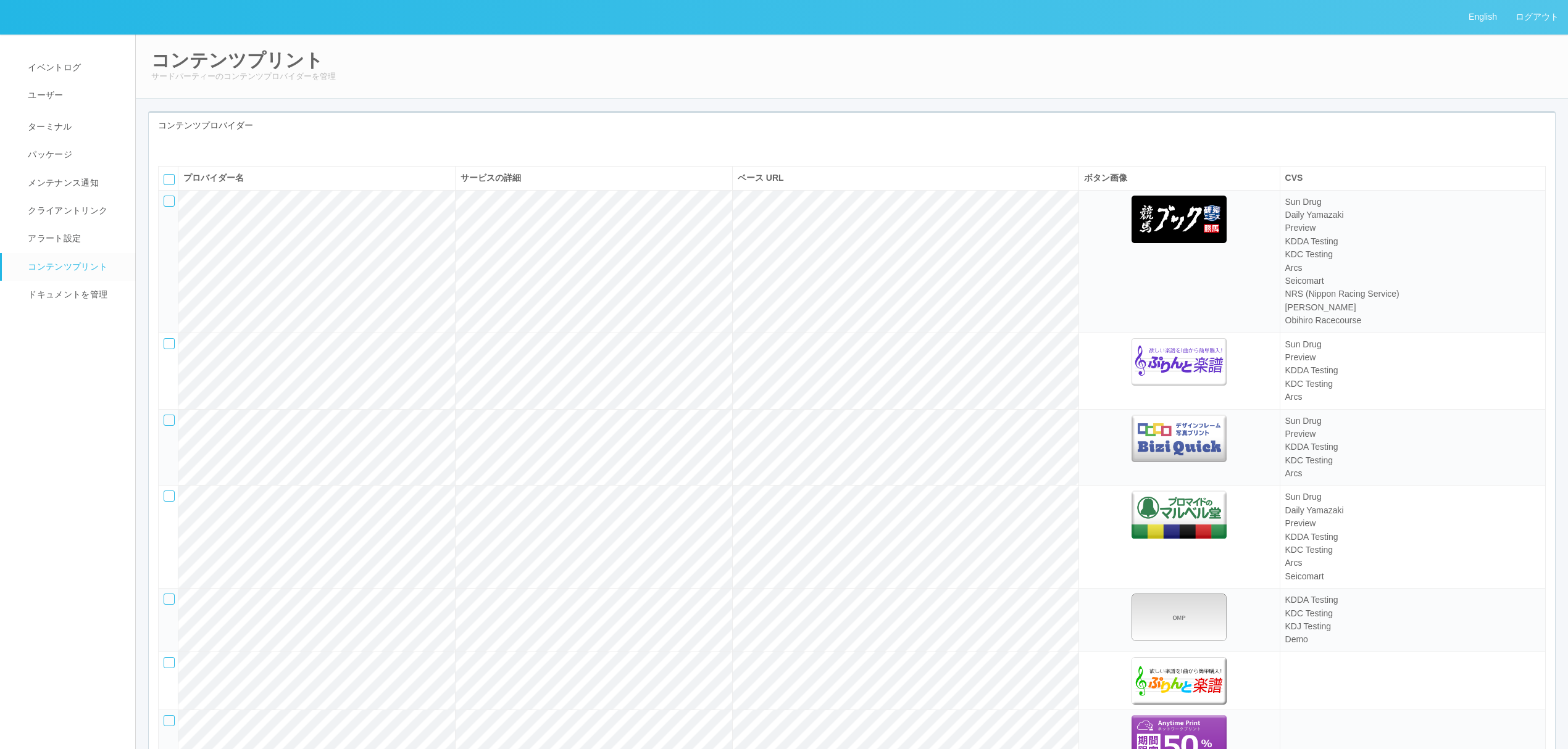
click at [177, 147] on icon at bounding box center [177, 147] width 0 height 0
select select "bit"
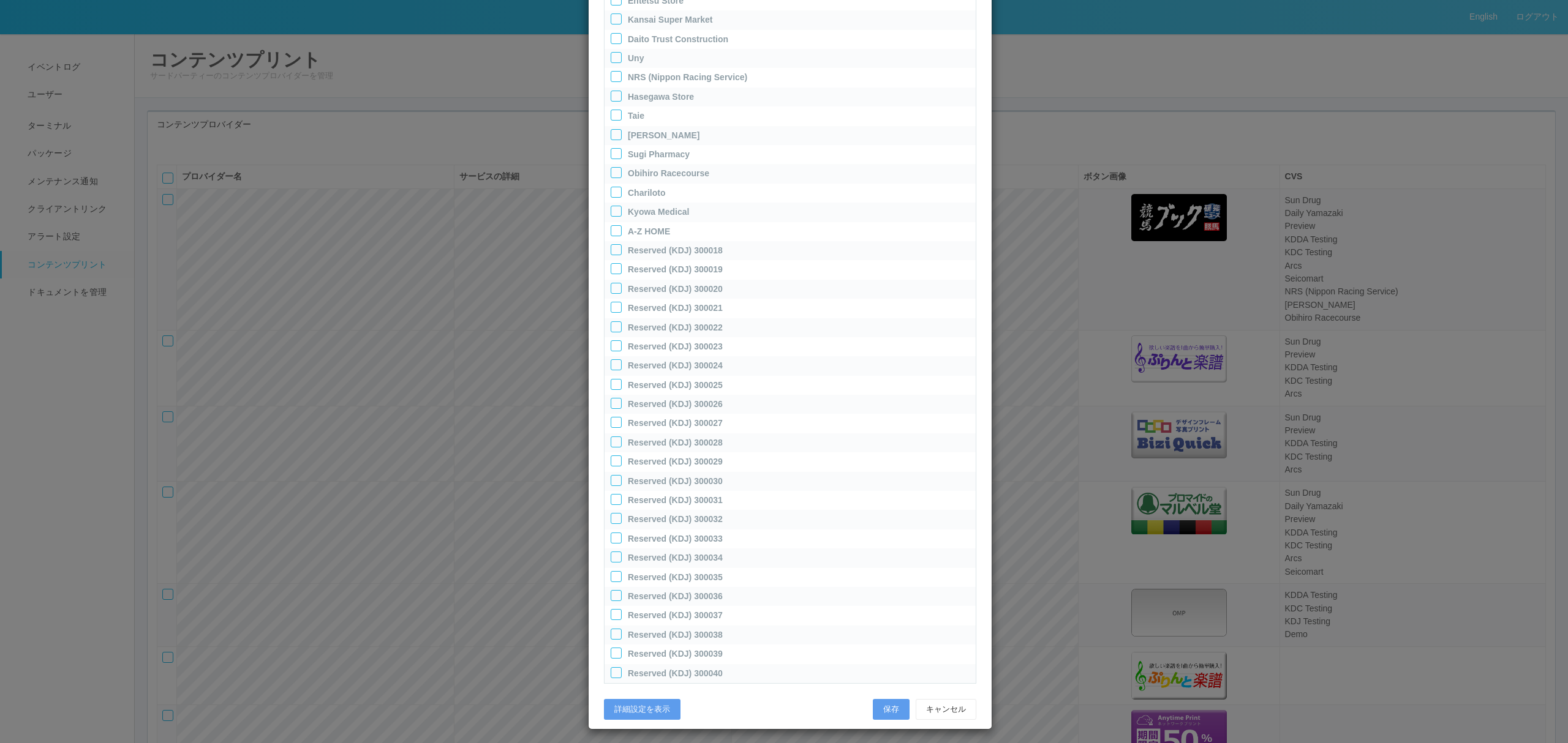
scroll to position [560, 0]
click at [614, 670] on div at bounding box center [616, 668] width 11 height 11
click at [891, 726] on button "保存" at bounding box center [891, 720] width 37 height 21
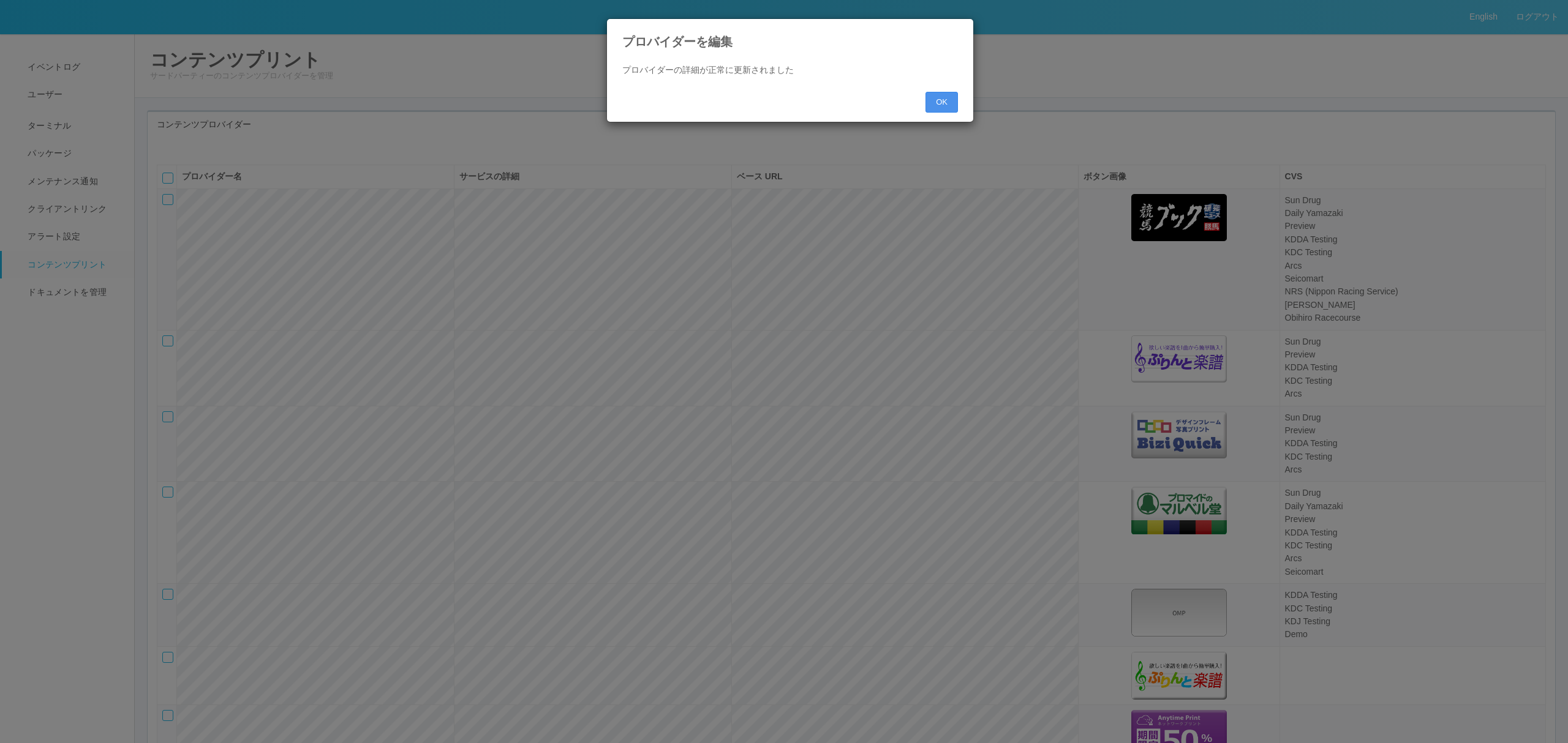
click at [946, 97] on button "OK" at bounding box center [942, 102] width 33 height 21
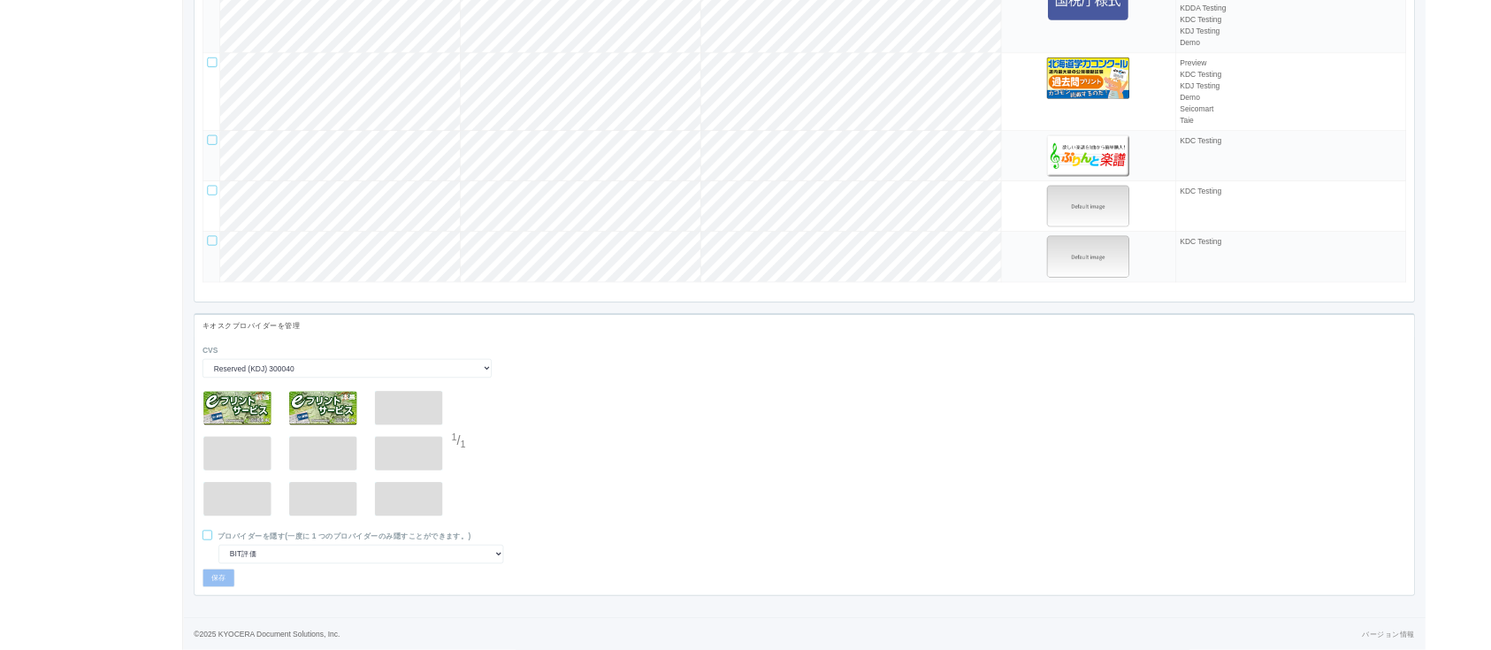
scroll to position [4869, 0]
